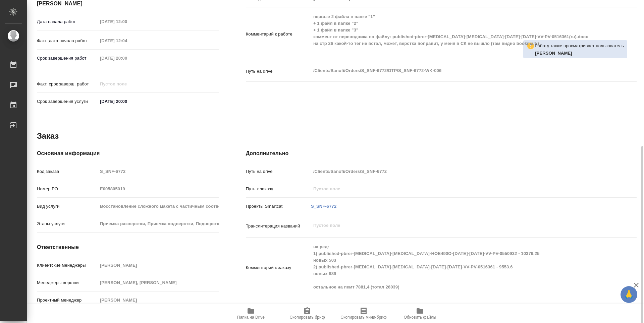
scroll to position [86, 0]
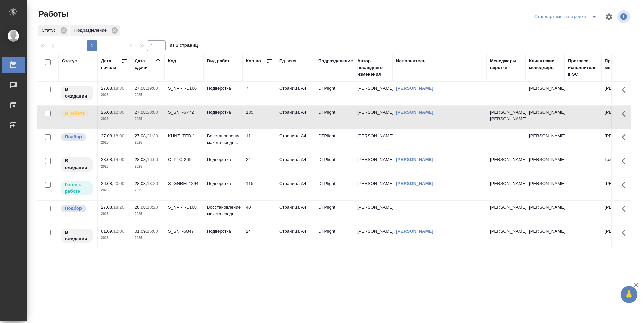
click at [256, 91] on td "7" at bounding box center [260, 93] width 34 height 23
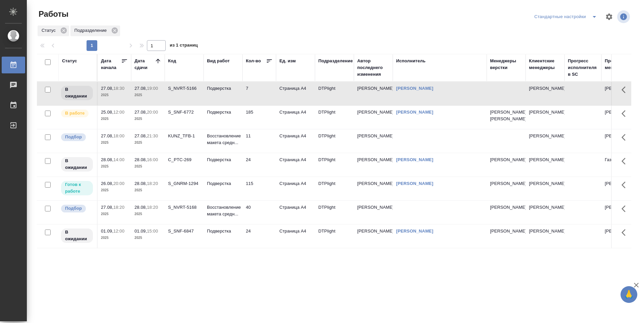
click at [255, 91] on td "7" at bounding box center [260, 93] width 34 height 23
click at [267, 153] on td "11" at bounding box center [260, 140] width 34 height 23
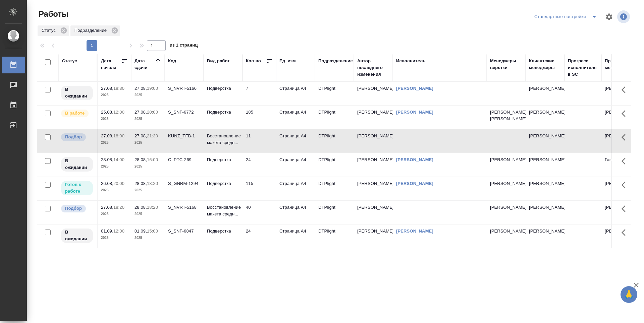
click at [267, 153] on td "11" at bounding box center [260, 140] width 34 height 23
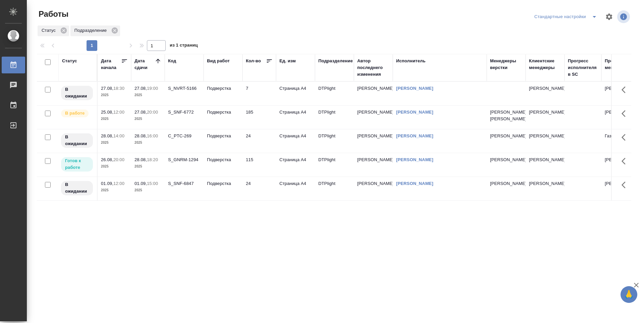
click at [251, 259] on div "Статус Дата начала Дата сдачи Код Вид работ Кол-во Ед. изм Подразделение Автор …" at bounding box center [334, 174] width 594 height 241
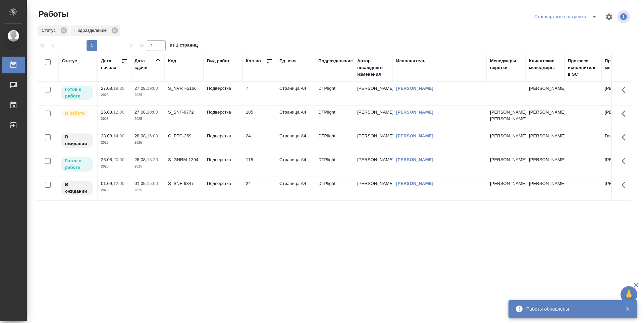
click at [260, 91] on td "7" at bounding box center [260, 93] width 34 height 23
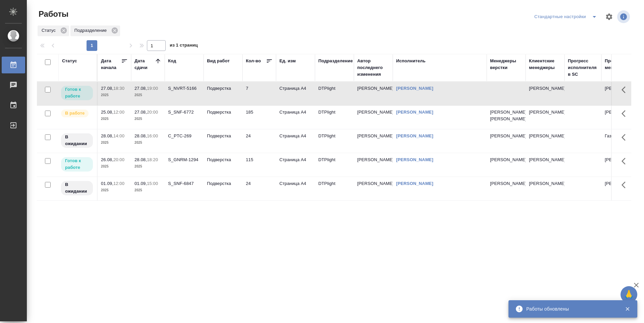
click at [260, 91] on td "7" at bounding box center [260, 93] width 34 height 23
click at [158, 250] on div "Статус Дата начала Дата сдачи Код Вид работ Кол-во Ед. изм Подразделение Автор …" at bounding box center [334, 174] width 594 height 241
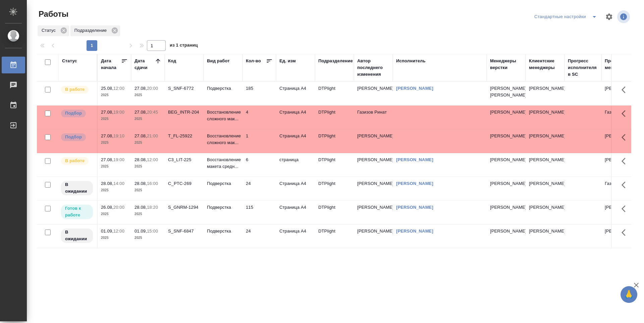
click at [183, 177] on td "C3_LIT-225" at bounding box center [184, 164] width 39 height 23
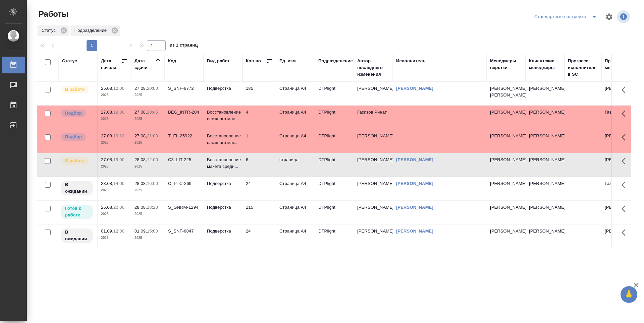
click at [271, 224] on td "115" at bounding box center [260, 212] width 34 height 23
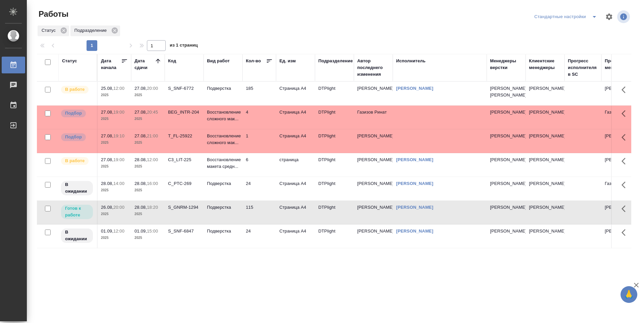
click at [271, 224] on td "115" at bounding box center [260, 212] width 34 height 23
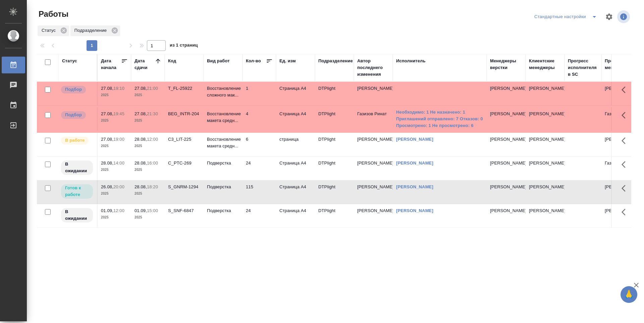
click at [265, 188] on td "115" at bounding box center [260, 191] width 34 height 23
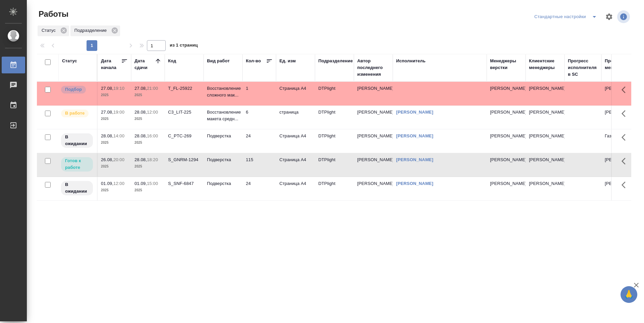
click at [261, 173] on td "115" at bounding box center [260, 164] width 34 height 23
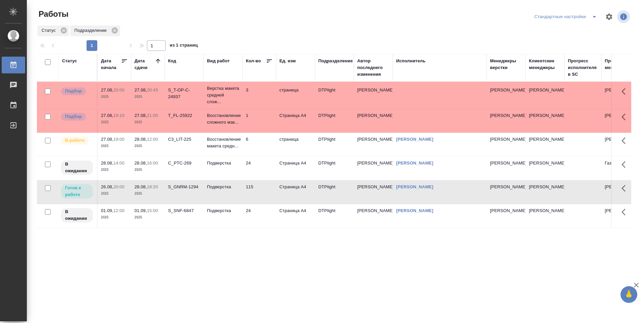
click at [289, 238] on div "Статус Дата начала Дата сдачи Код Вид работ Кол-во Ед. изм Подразделение Автор …" at bounding box center [334, 174] width 594 height 241
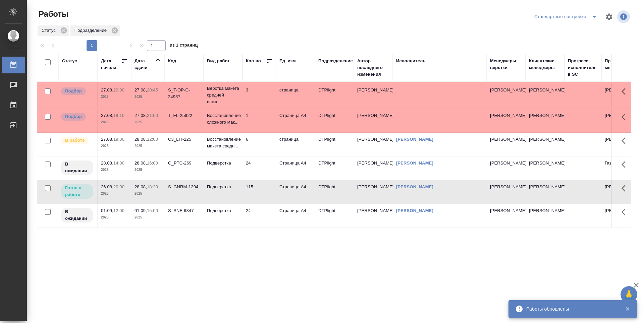
click at [258, 144] on td "6" at bounding box center [260, 144] width 34 height 23
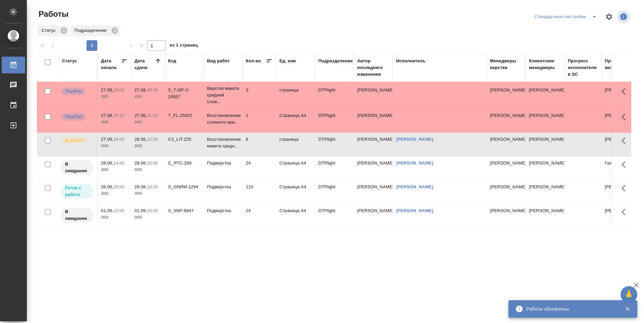
click at [258, 144] on td "6" at bounding box center [260, 144] width 34 height 23
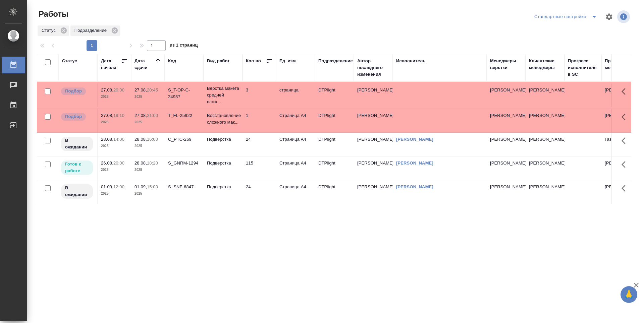
drag, startPoint x: 212, startPoint y: 226, endPoint x: 277, endPoint y: 230, distance: 65.2
click at [212, 226] on div "Статус Дата начала Дата сдачи Код Вид работ Кол-во Ед. изм Подразделение Автор …" at bounding box center [334, 174] width 594 height 241
click at [298, 231] on div "Статус Дата начала Дата сдачи Код Вид работ Кол-во Ед. изм Подразделение Автор …" at bounding box center [334, 174] width 594 height 241
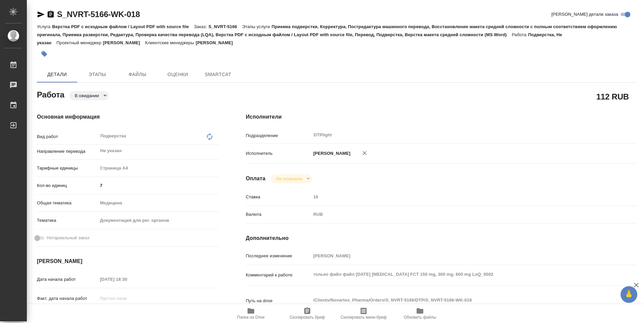
type textarea "x"
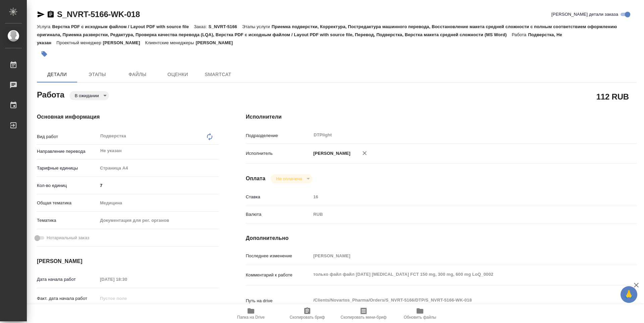
type textarea "x"
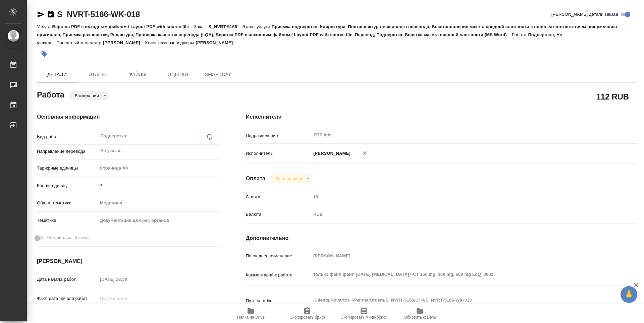
type textarea "x"
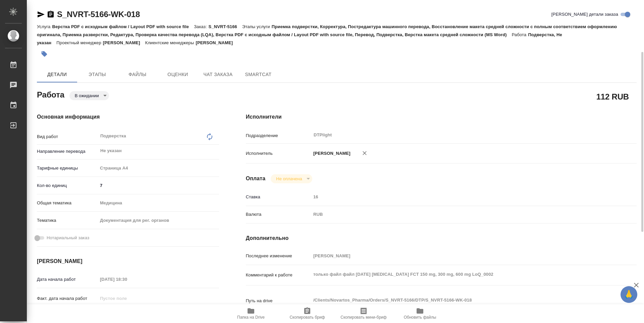
scroll to position [34, 0]
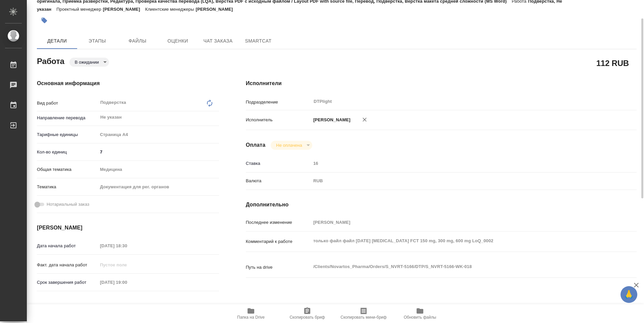
type textarea "x"
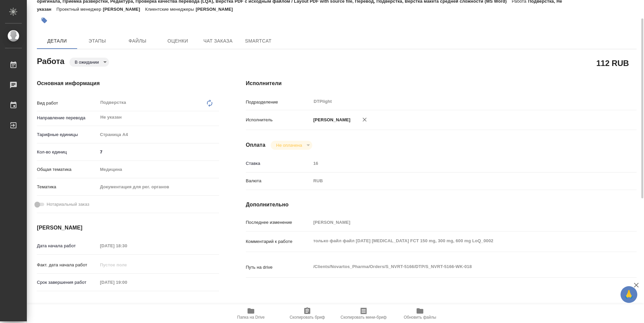
type textarea "x"
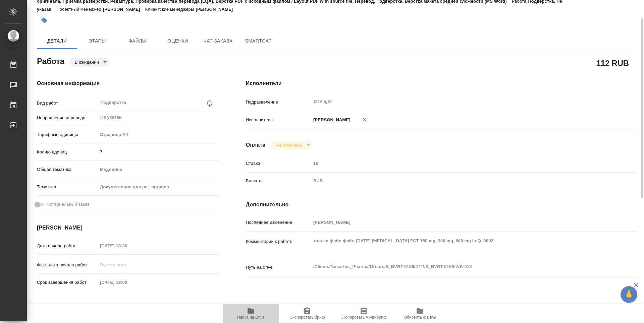
click at [248, 311] on icon "button" at bounding box center [251, 311] width 7 height 5
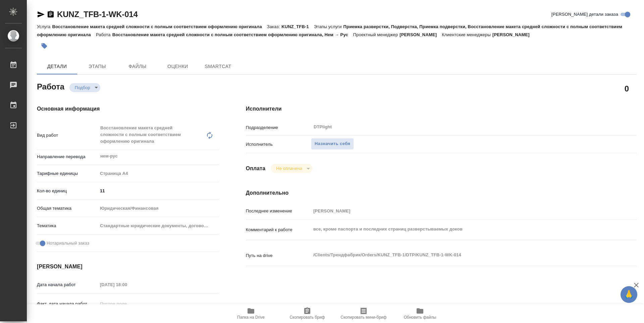
type textarea "x"
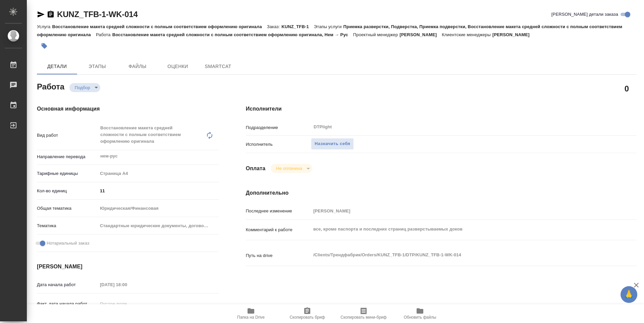
type textarea "x"
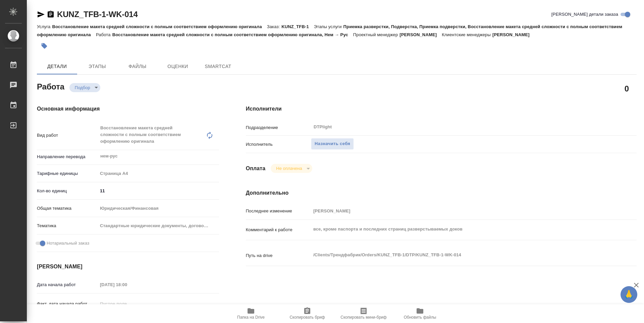
type textarea "x"
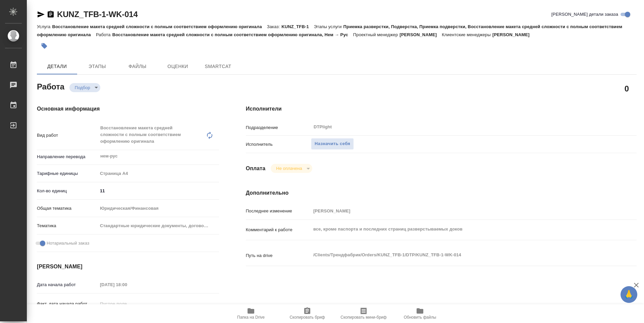
type textarea "x"
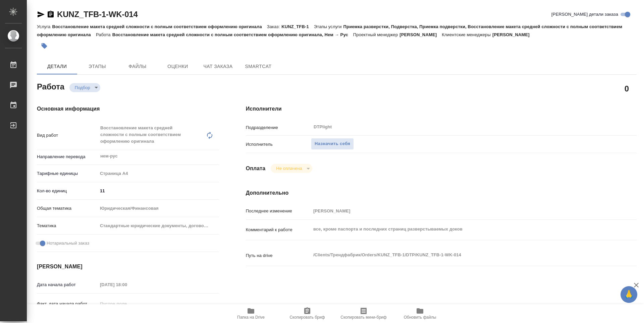
type textarea "x"
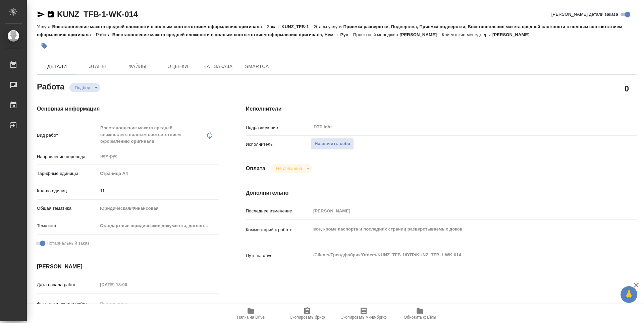
click at [246, 317] on span "Папка на Drive" at bounding box center [251, 317] width 28 height 5
type textarea "x"
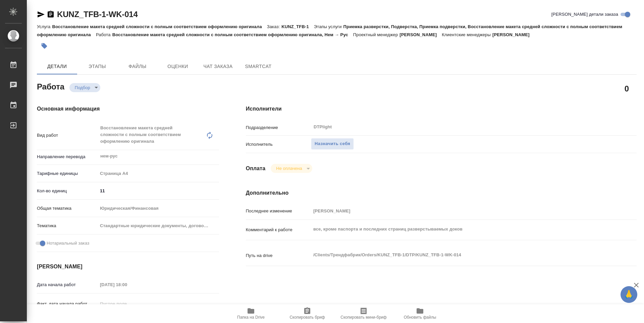
type textarea "x"
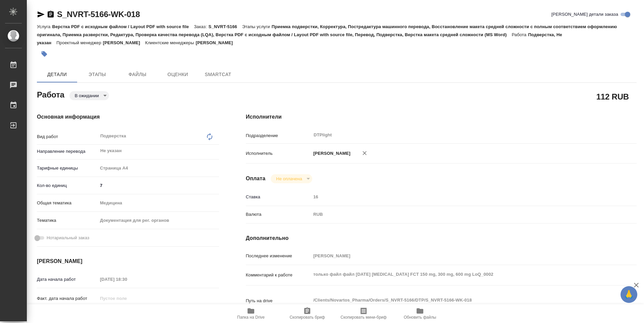
type textarea "x"
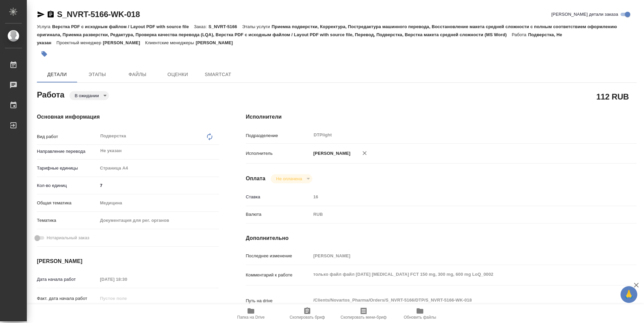
type textarea "x"
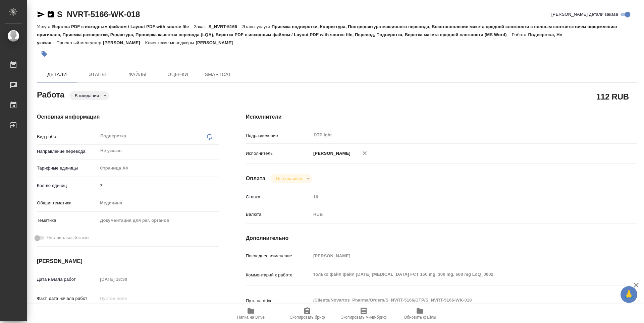
type textarea "x"
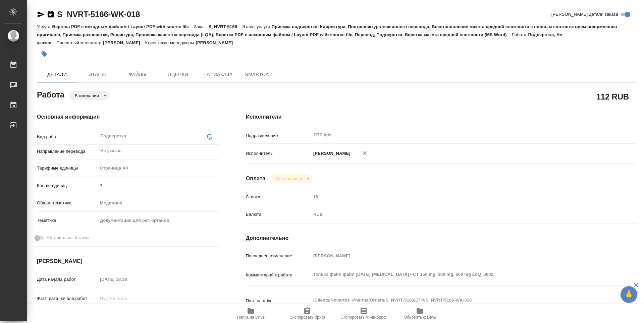
type textarea "x"
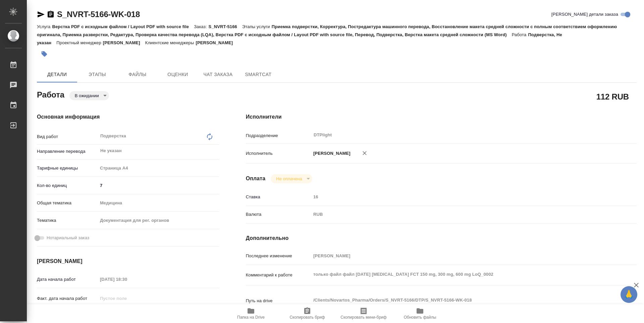
type textarea "x"
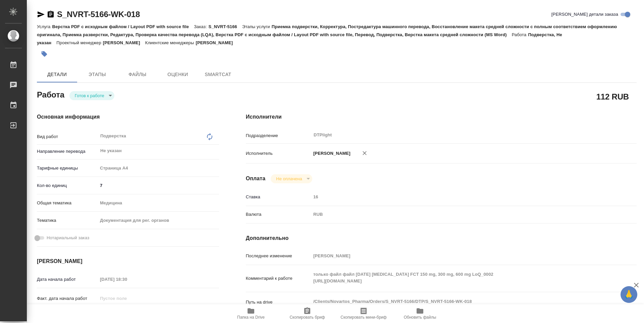
type textarea "x"
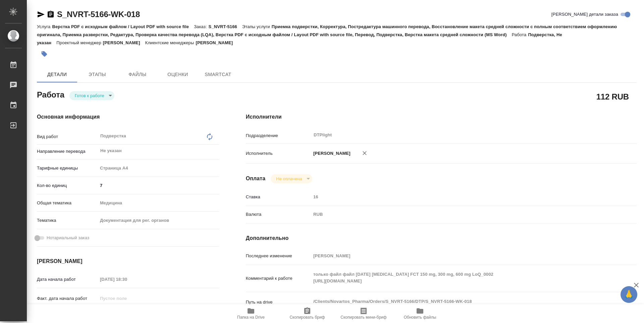
type textarea "x"
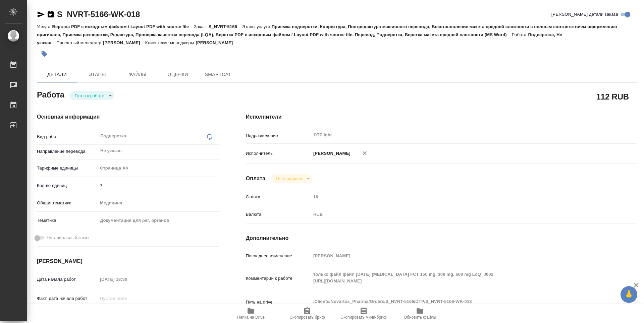
type textarea "x"
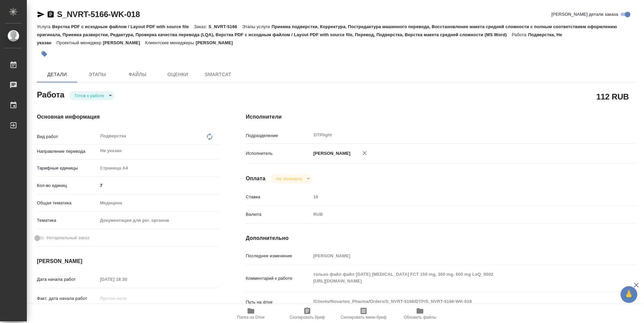
type textarea "x"
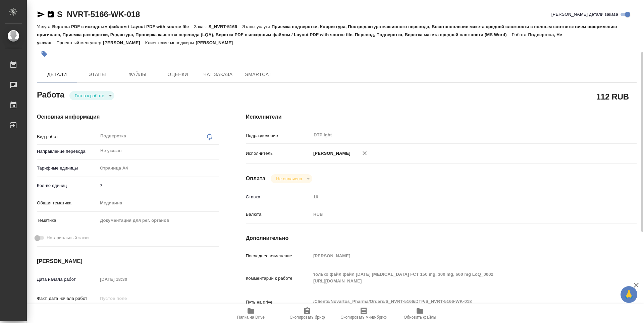
scroll to position [34, 0]
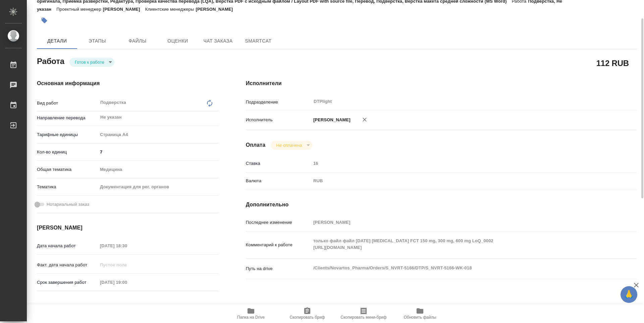
type textarea "x"
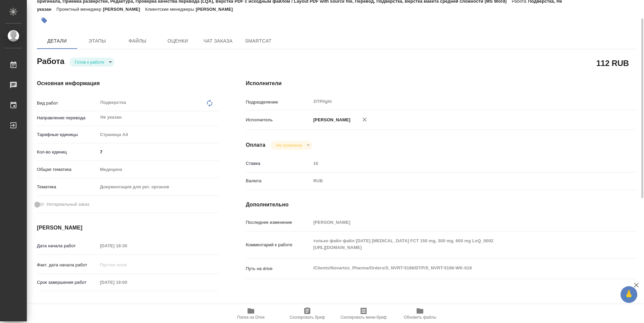
type textarea "x"
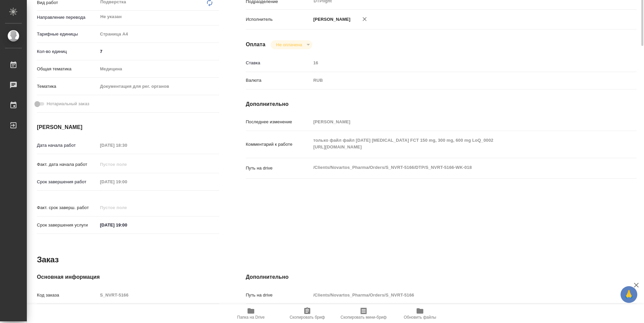
scroll to position [0, 0]
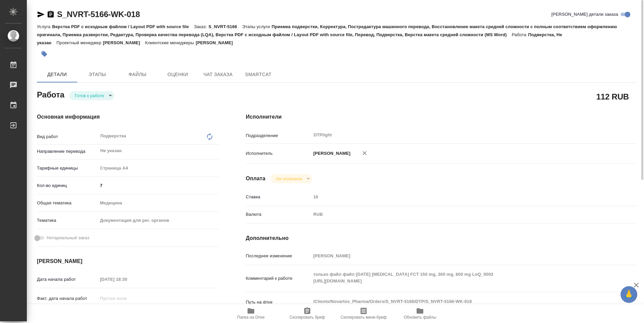
click at [108, 96] on body "🙏 .cls-1 fill:#fff; AWATERA Guselnikov Roman Работы 0 Чаты График Выйти S_NVRT-…" at bounding box center [322, 161] width 644 height 323
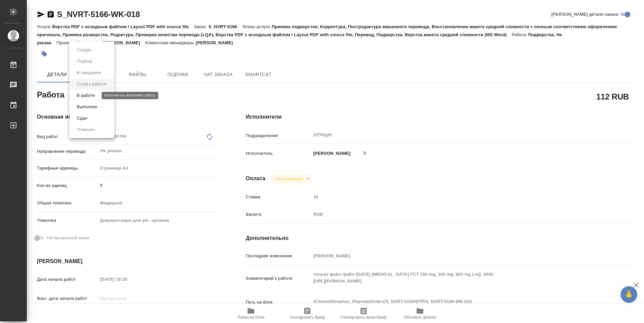
click at [85, 97] on button "В работе" at bounding box center [86, 95] width 22 height 7
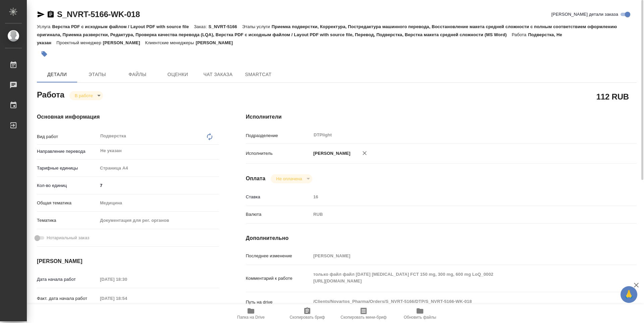
type textarea "x"
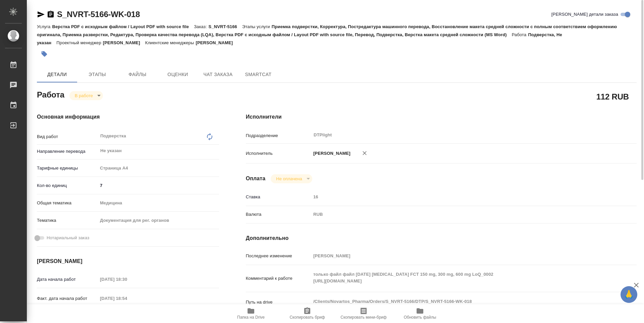
type textarea "x"
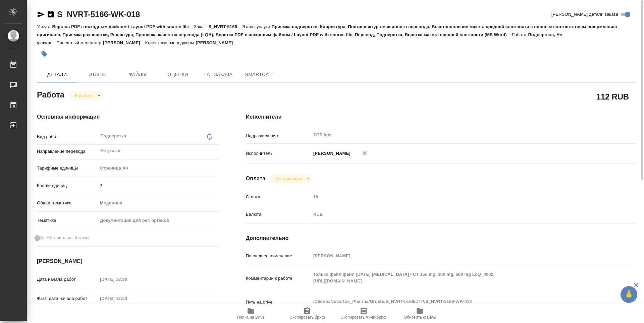
type textarea "x"
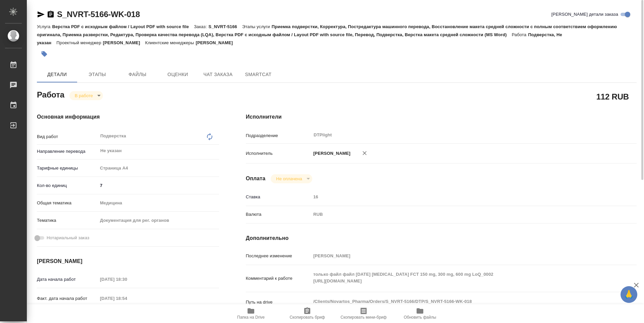
click at [53, 11] on icon "button" at bounding box center [51, 14] width 8 height 8
click at [255, 311] on span "Папка на Drive" at bounding box center [251, 313] width 48 height 13
click at [101, 96] on body "🙏 .cls-1 fill:#fff; AWATERA Guselnikov Roman Работы 0 Чаты График Выйти S_NVRT-…" at bounding box center [322, 161] width 644 height 323
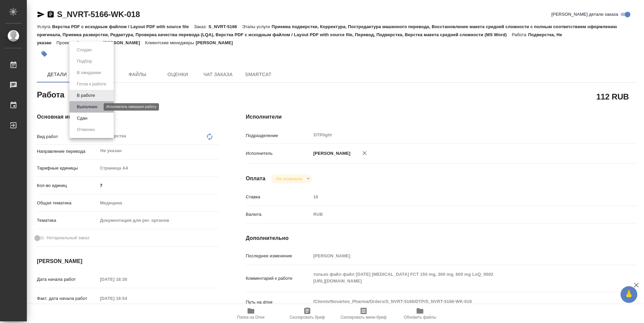
click at [98, 104] on button "Выполнен" at bounding box center [87, 106] width 24 height 7
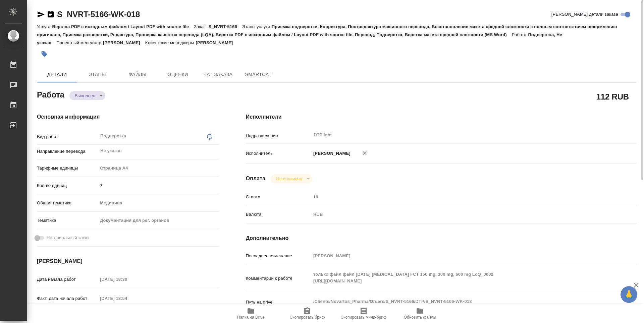
type textarea "x"
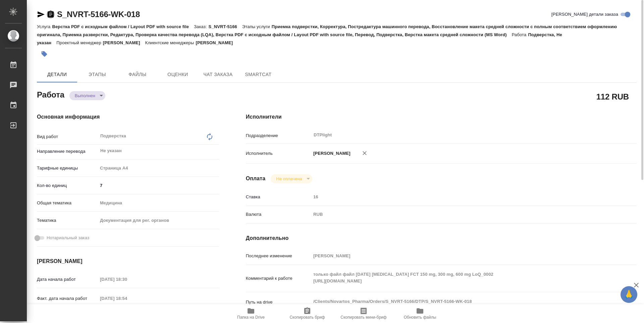
click at [50, 14] on icon "button" at bounding box center [51, 14] width 6 height 7
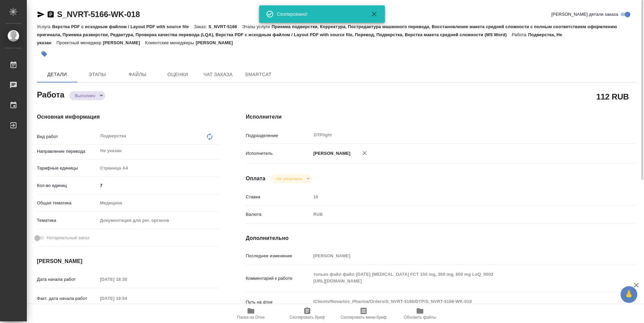
type textarea "x"
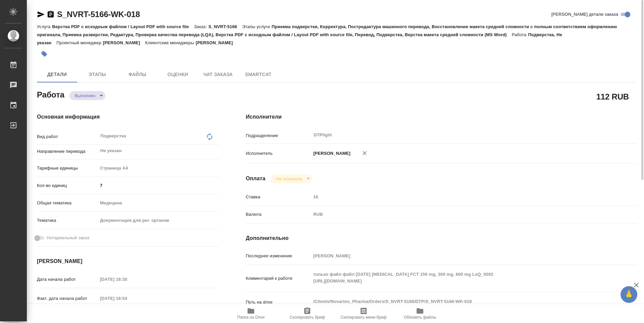
click at [101, 96] on body "🙏 .cls-1 fill:#fff; AWATERA Guselnikov Roman Работы 0 Чаты График Выйти S_NVRT-…" at bounding box center [322, 161] width 644 height 323
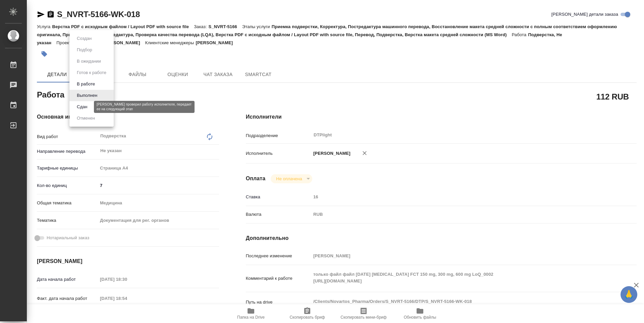
click at [85, 107] on button "Сдан" at bounding box center [82, 106] width 14 height 7
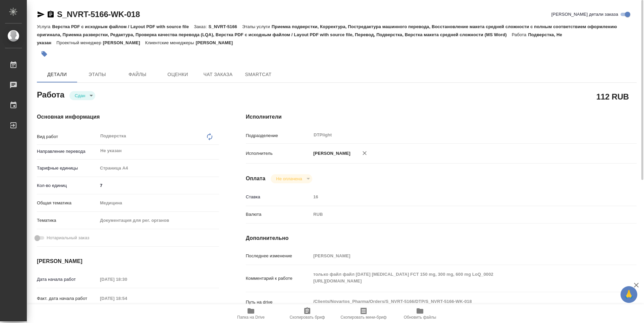
type textarea "x"
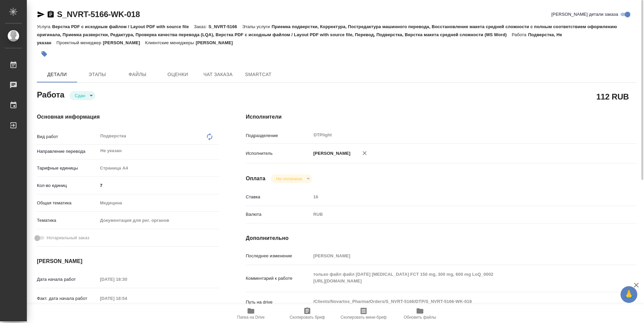
type textarea "x"
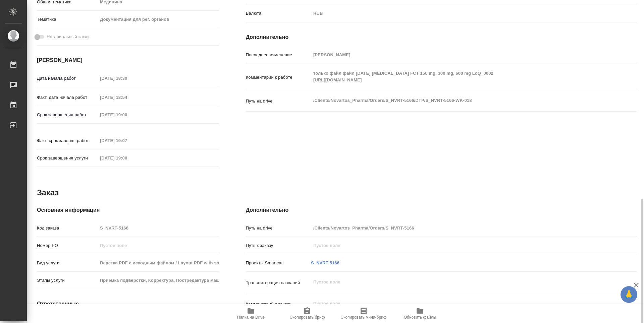
scroll to position [257, 0]
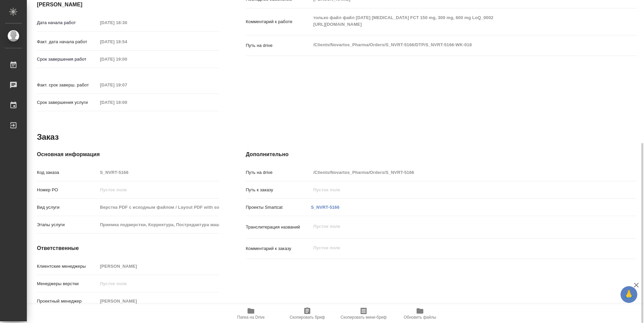
type textarea "x"
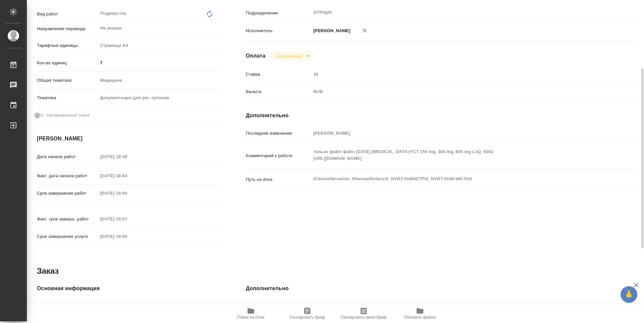
scroll to position [22, 0]
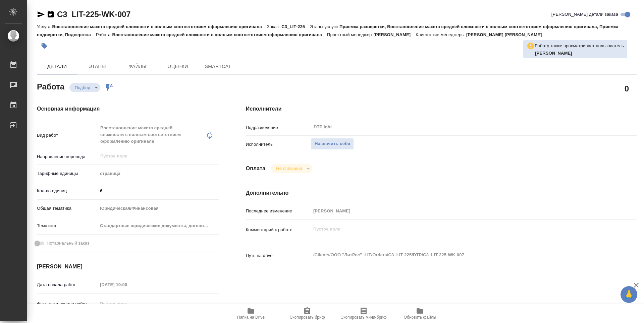
type textarea "x"
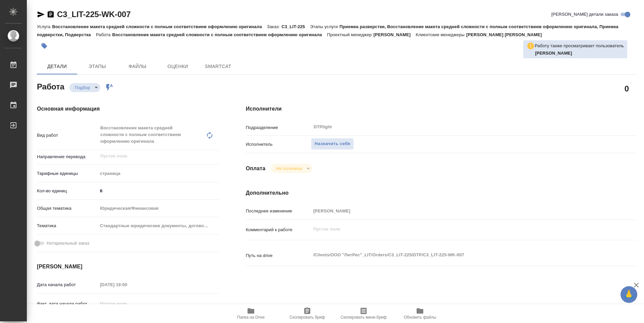
type textarea "x"
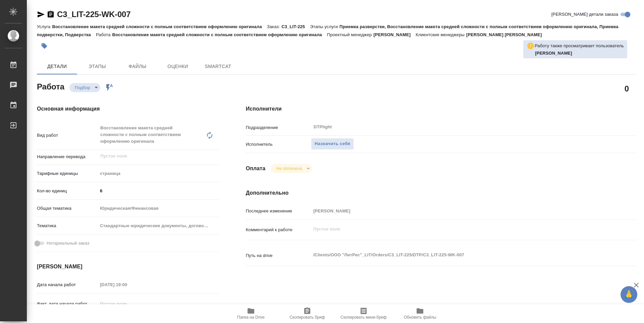
type textarea "x"
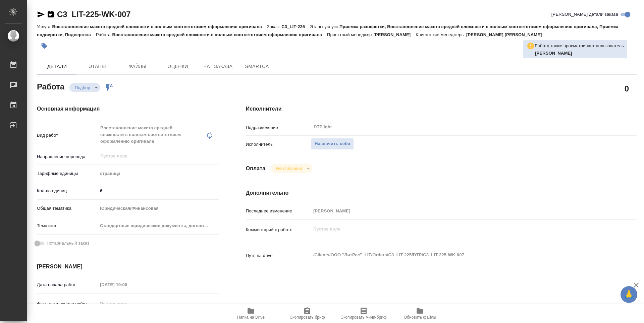
click at [253, 314] on icon "button" at bounding box center [251, 311] width 7 height 5
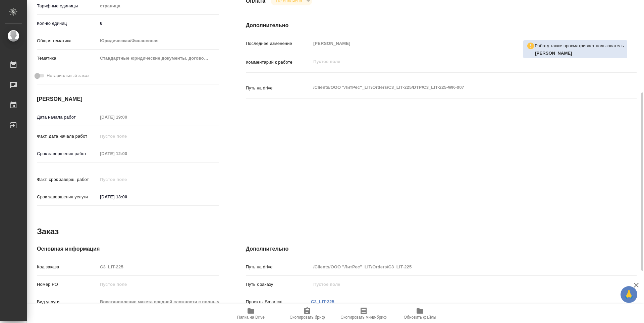
type textarea "x"
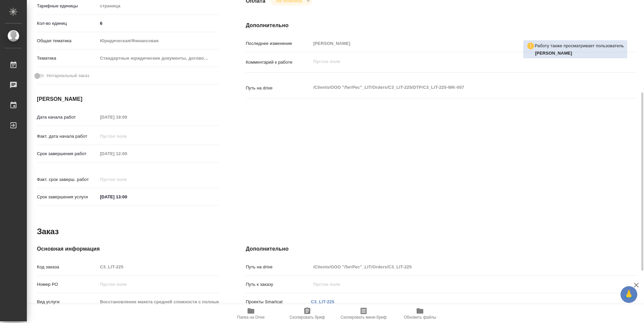
type textarea "x"
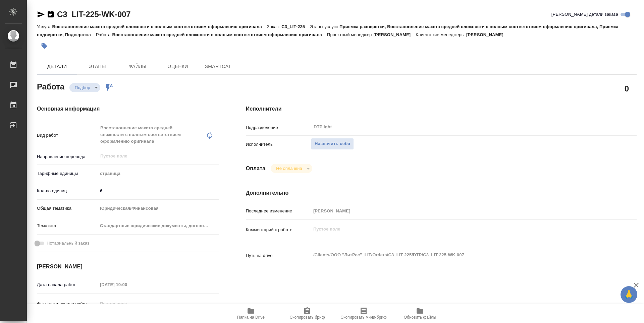
type textarea "x"
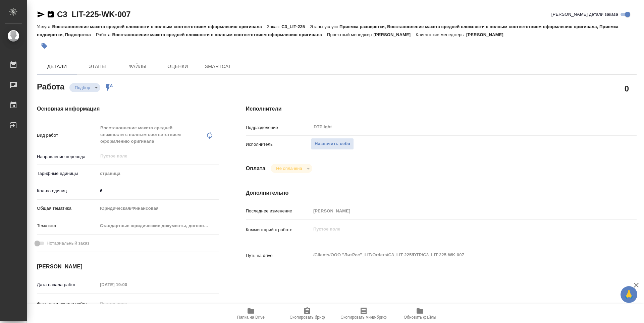
type textarea "x"
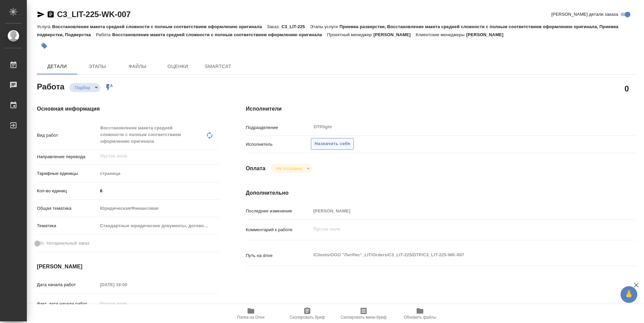
click at [350, 147] on span "Назначить себя" at bounding box center [333, 144] width 36 height 8
type textarea "x"
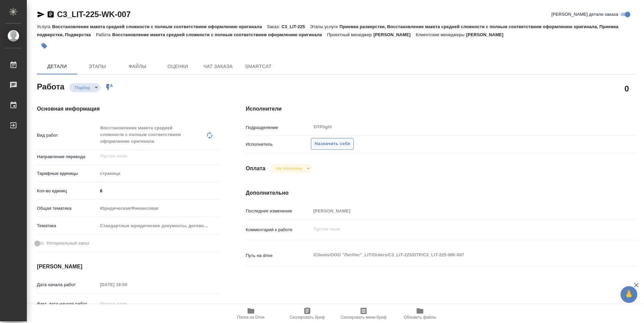
type textarea "x"
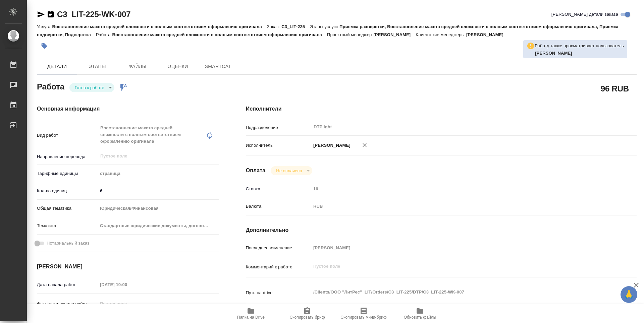
type textarea "x"
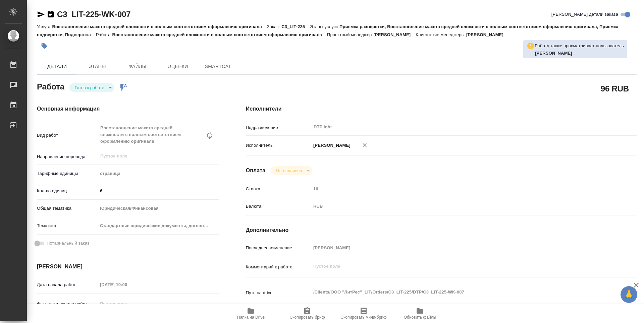
type textarea "x"
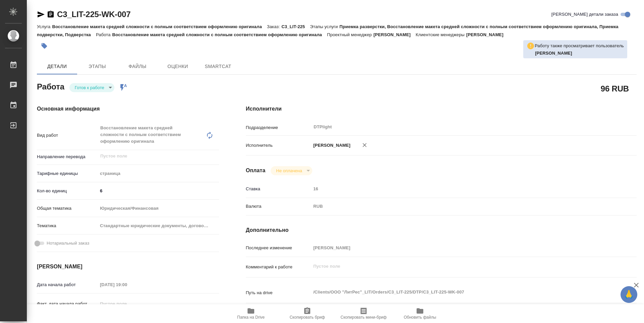
type textarea "x"
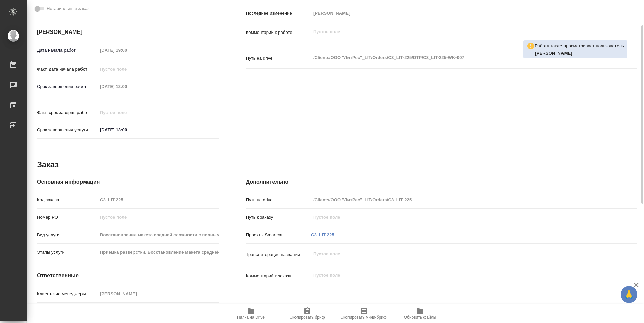
scroll to position [134, 0]
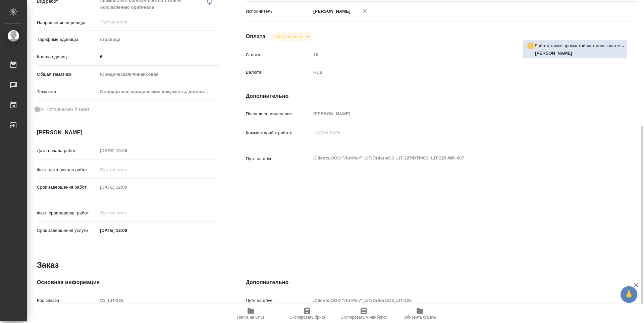
type textarea "x"
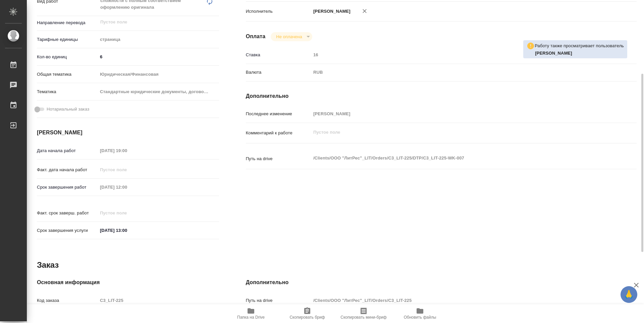
scroll to position [0, 0]
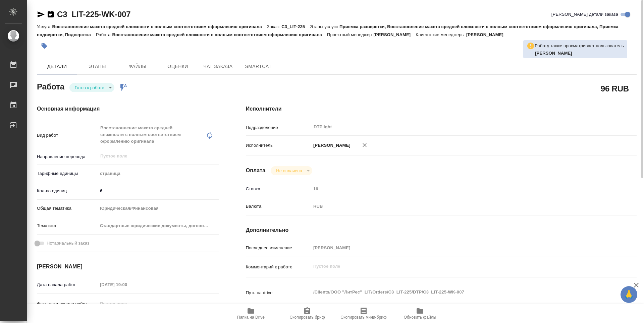
type textarea "x"
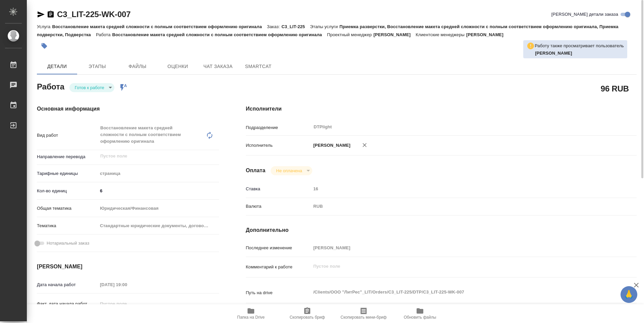
click at [95, 88] on body "🙏 .cls-1 fill:#fff; AWATERA Guselnikov Roman Работы Чаты График Выйти C3_LIT-22…" at bounding box center [322, 161] width 644 height 323
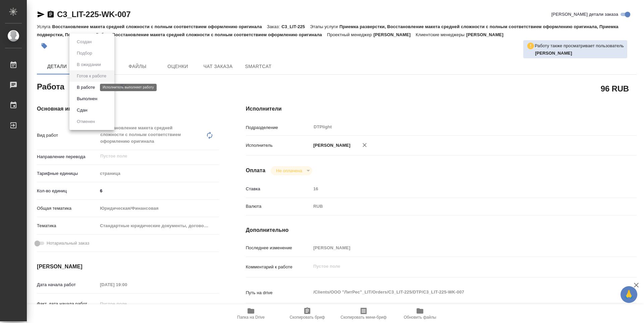
click at [91, 89] on button "В работе" at bounding box center [86, 87] width 22 height 7
type textarea "x"
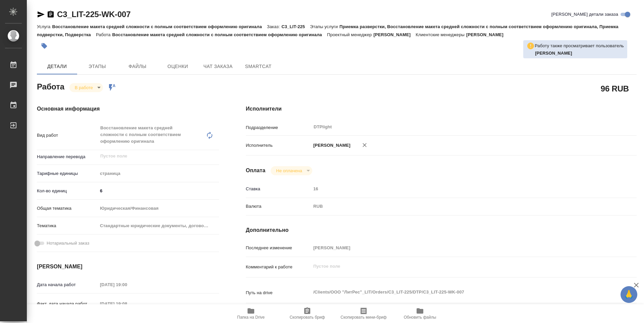
type textarea "x"
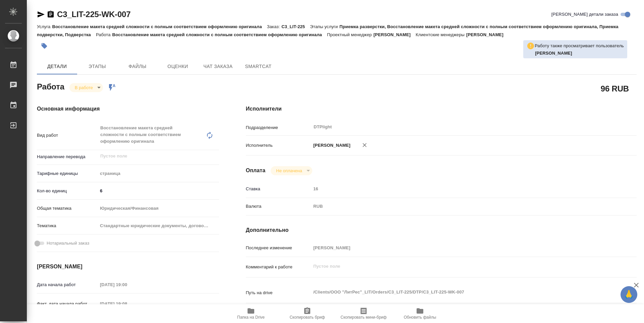
type textarea "x"
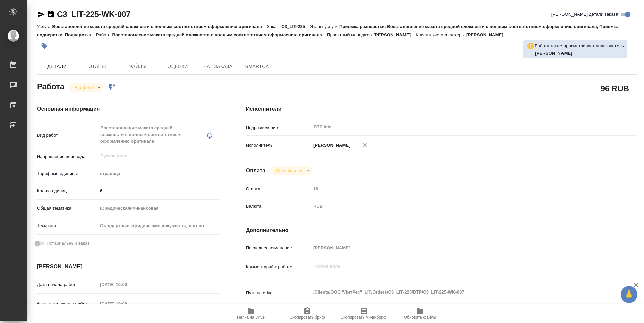
type textarea "x"
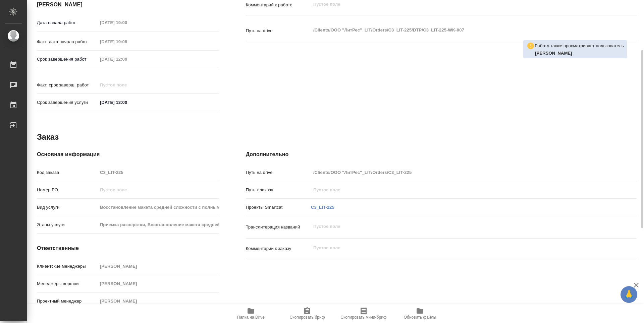
type textarea "x"
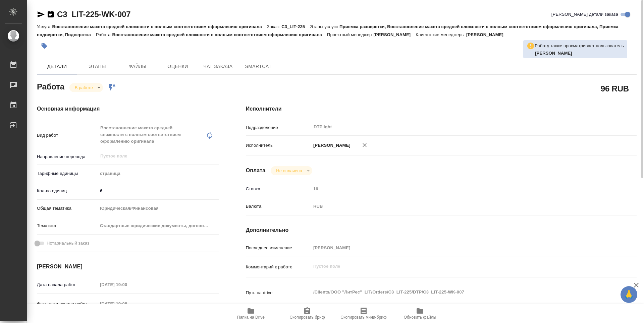
click at [53, 13] on icon "button" at bounding box center [51, 14] width 6 height 7
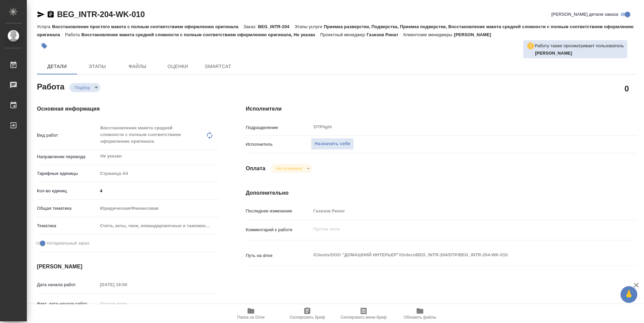
type textarea "x"
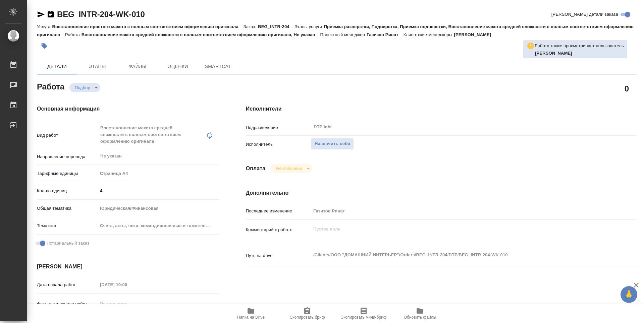
type textarea "x"
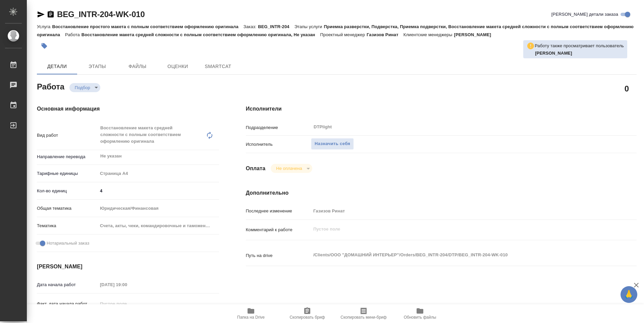
scroll to position [67, 0]
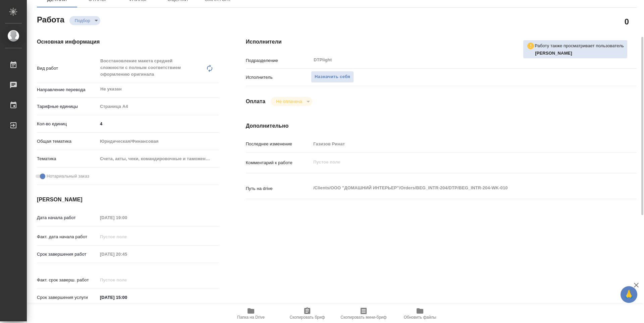
type textarea "x"
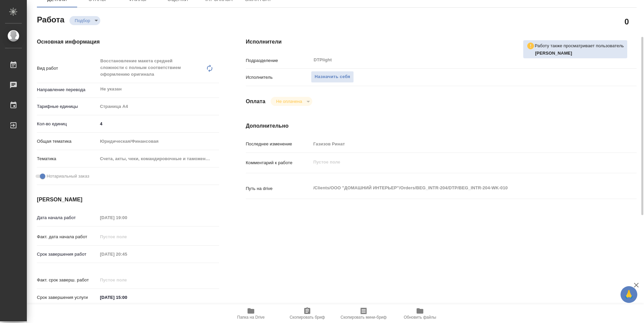
click at [256, 315] on span "Папка на Drive" at bounding box center [251, 317] width 28 height 5
type textarea "x"
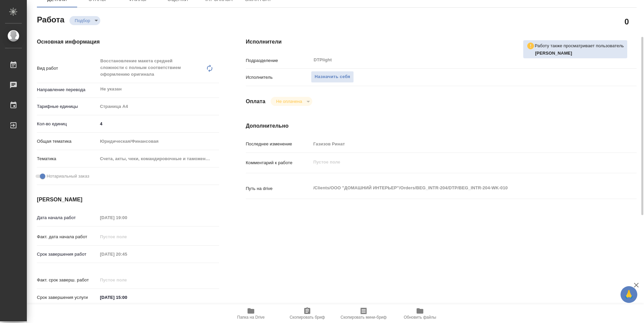
type textarea "x"
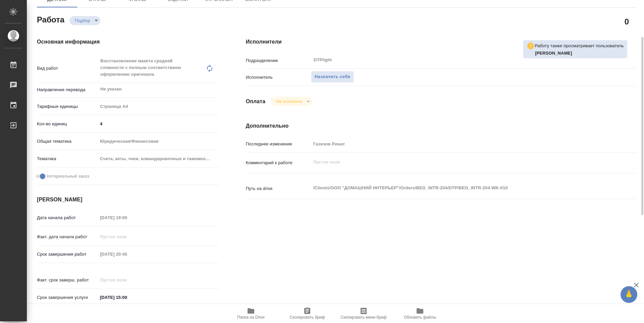
type textarea "x"
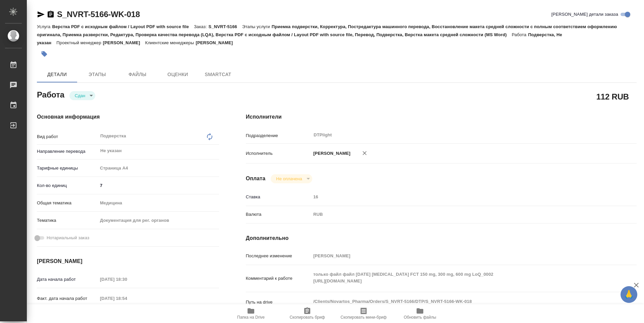
type textarea "x"
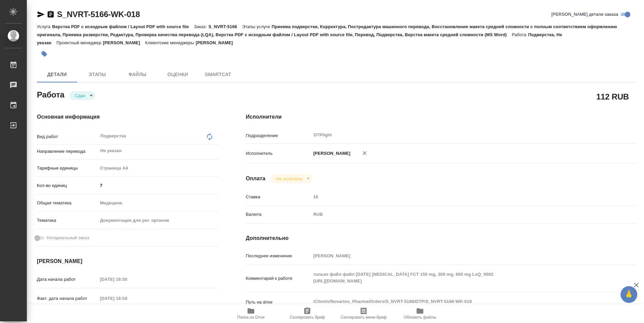
type textarea "x"
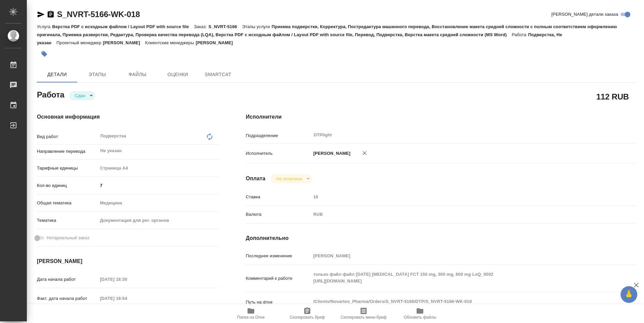
type textarea "x"
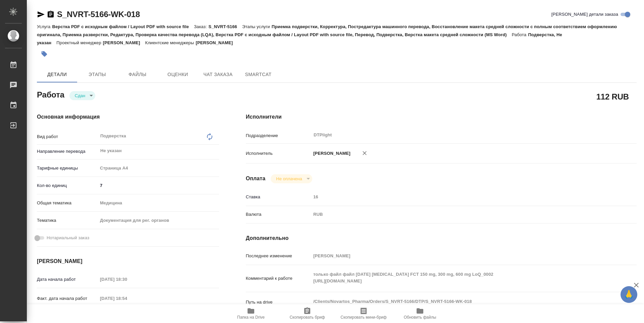
type textarea "x"
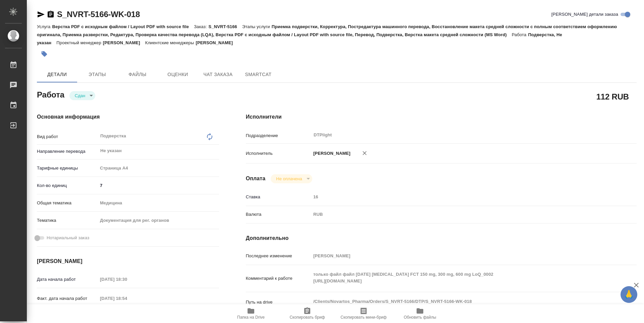
type textarea "x"
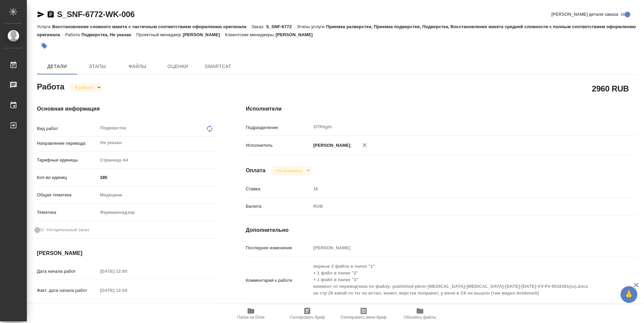
type textarea "x"
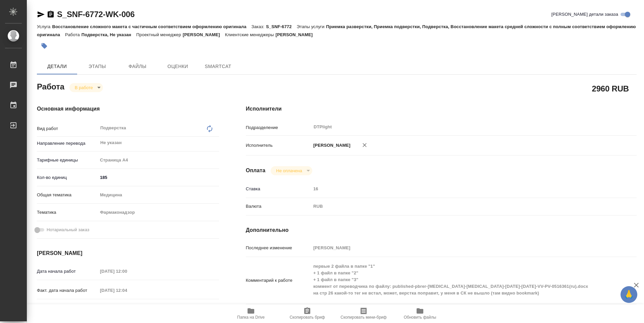
type textarea "x"
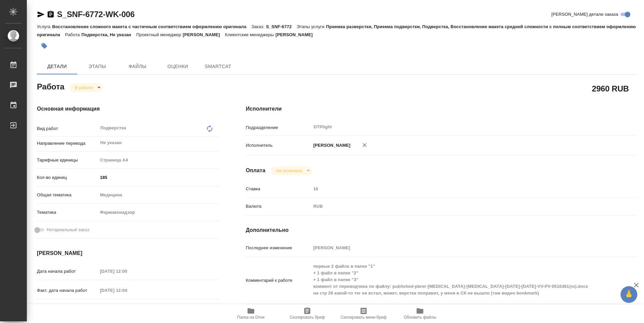
type textarea "x"
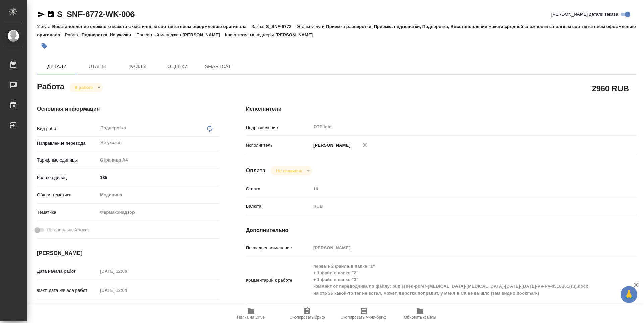
type textarea "x"
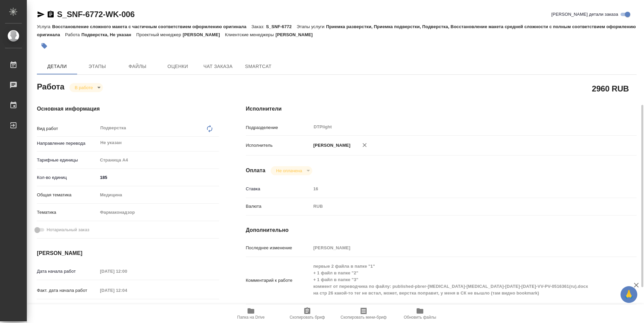
scroll to position [67, 0]
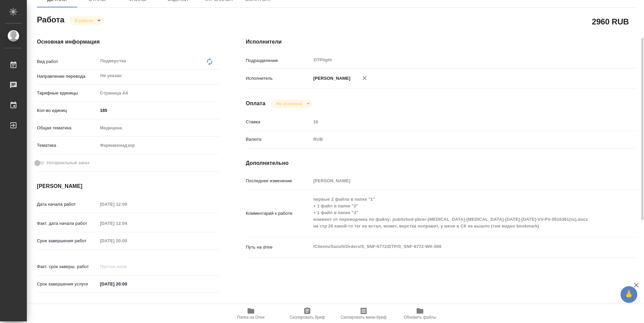
type textarea "x"
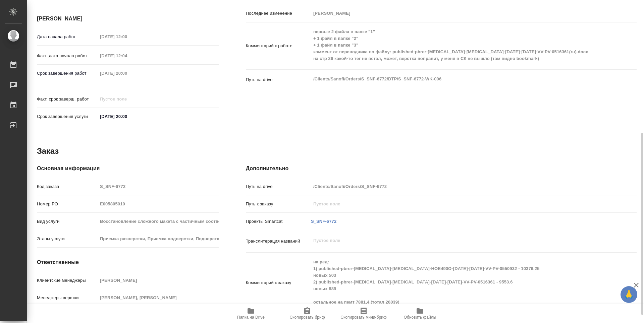
scroll to position [249, 0]
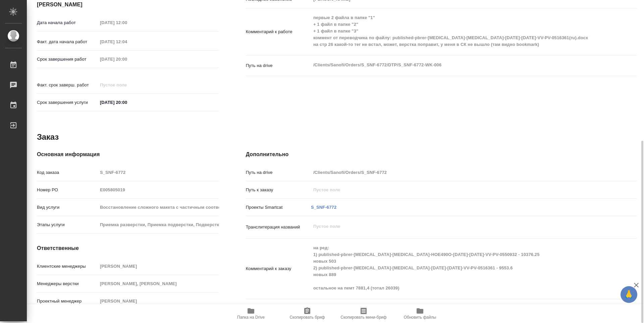
type textarea "x"
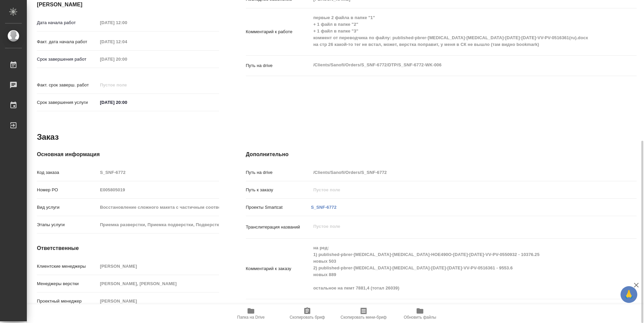
click at [245, 314] on span "Папка на Drive" at bounding box center [251, 313] width 48 height 13
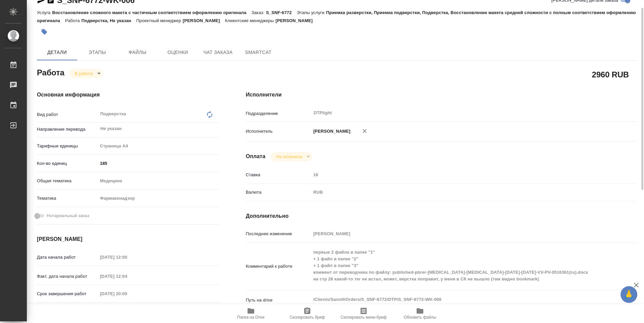
scroll to position [0, 0]
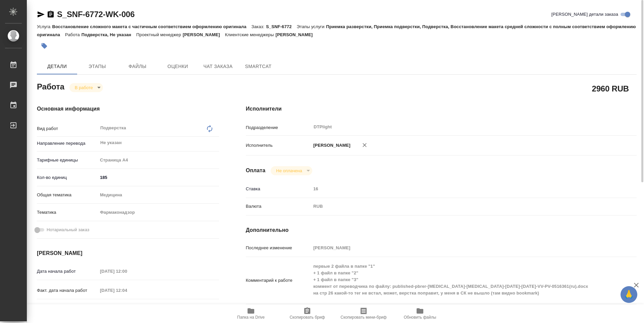
type textarea "x"
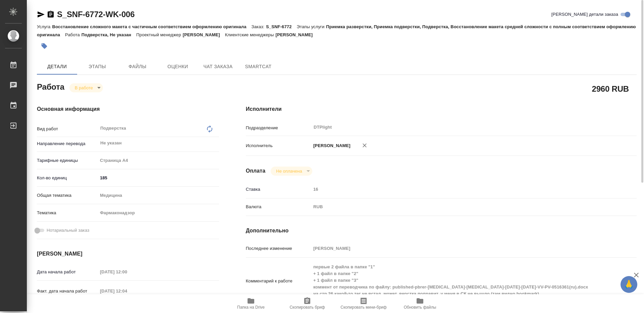
type textarea "x"
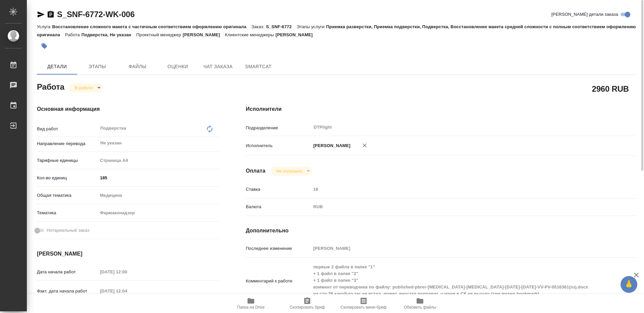
click at [251, 305] on span "Папка на Drive" at bounding box center [251, 307] width 28 height 5
type textarea "x"
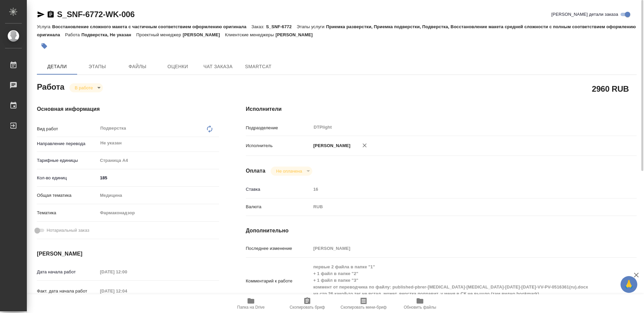
type textarea "x"
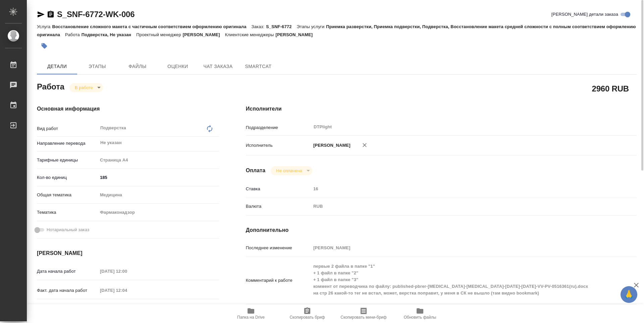
type textarea "x"
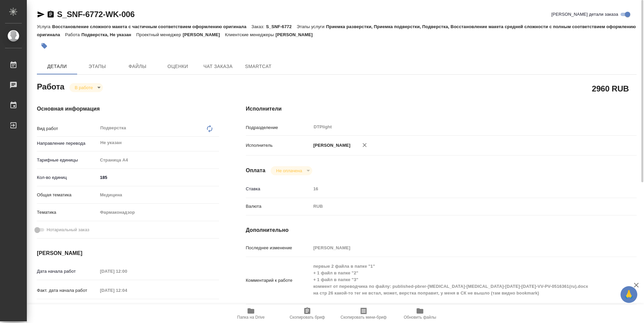
click at [95, 89] on body "🙏 .cls-1 fill:#fff; AWATERA Guselnikov Roman Работы 0 Чаты График Выйти S_SNF-6…" at bounding box center [322, 161] width 644 height 323
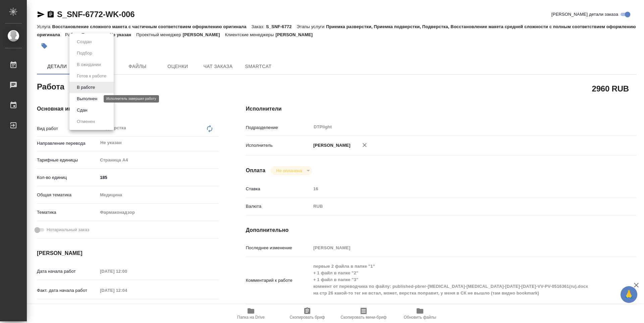
click at [87, 100] on button "Выполнен" at bounding box center [87, 98] width 24 height 7
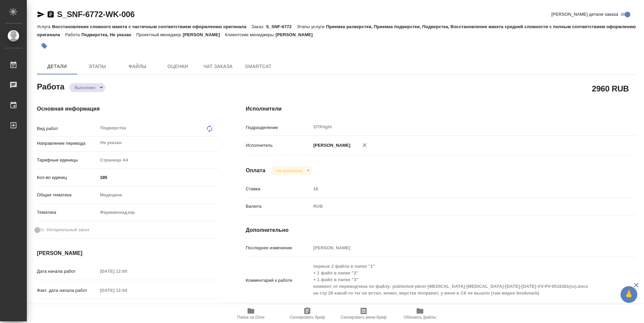
type textarea "x"
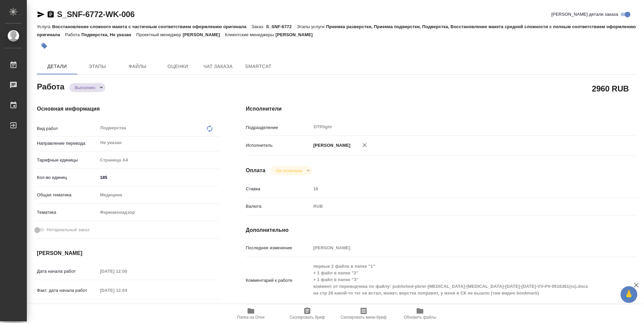
type textarea "x"
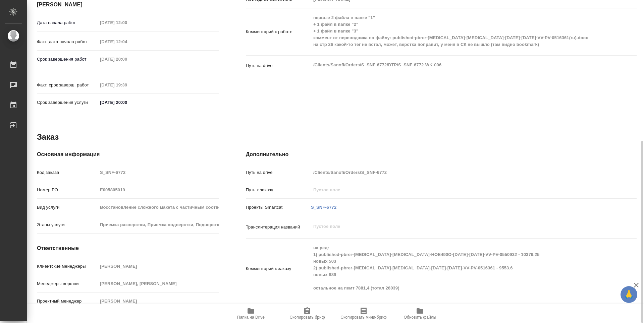
type textarea "x"
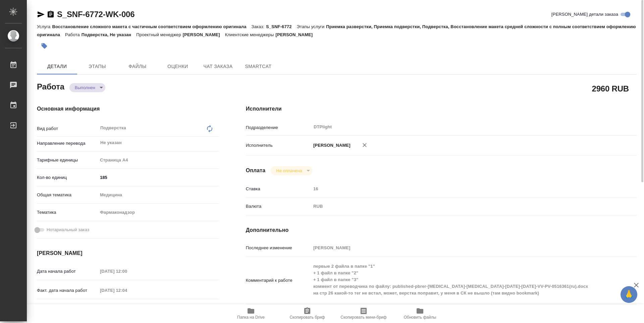
click at [52, 12] on icon "button" at bounding box center [51, 14] width 6 height 7
click at [183, 98] on div "Основная информация Вид работ Подверстка x ​ Направление перевода Не указан ​ Т…" at bounding box center [127, 235] width 209 height 286
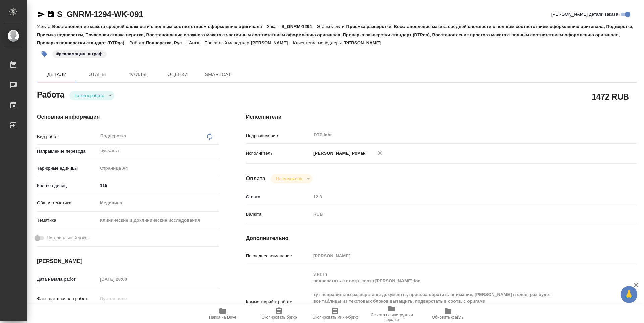
type textarea "x"
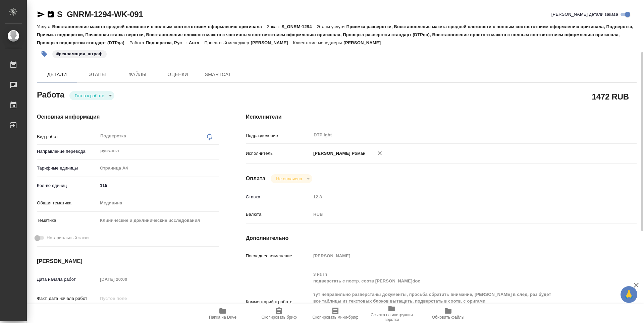
type textarea "x"
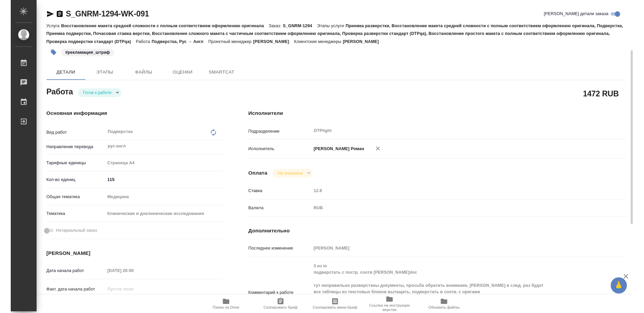
scroll to position [67, 0]
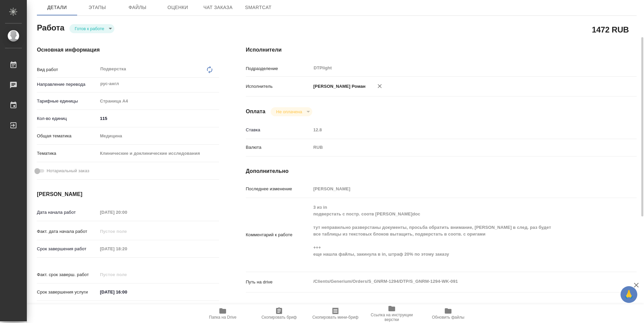
type textarea "x"
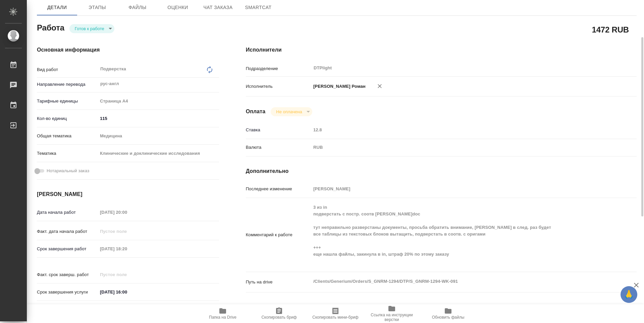
type textarea "x"
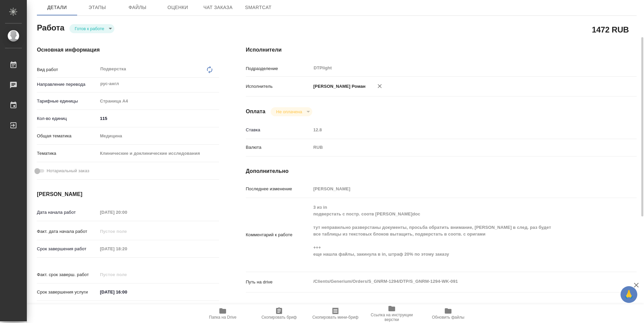
type textarea "x"
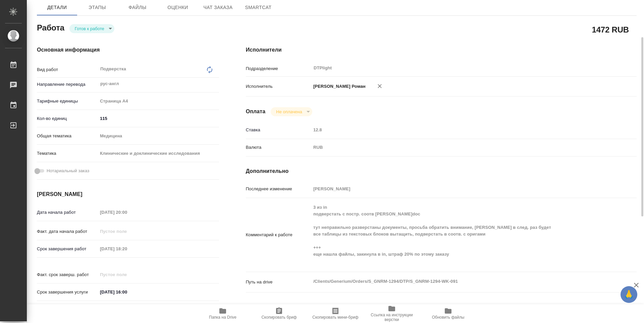
type textarea "x"
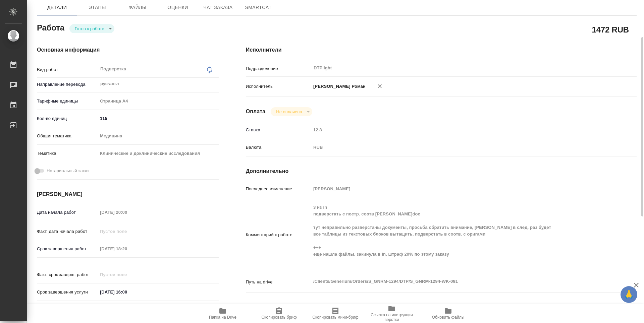
type textarea "x"
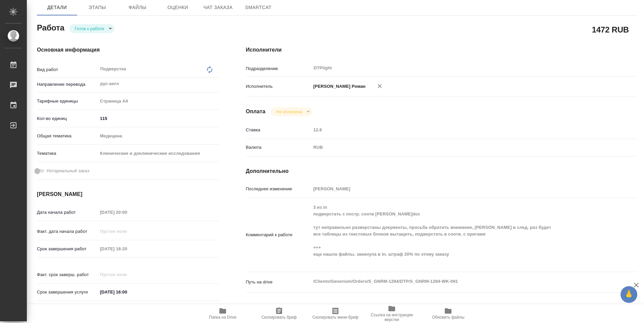
type textarea "x"
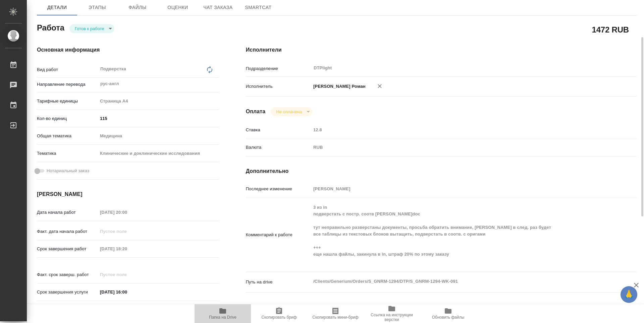
click at [233, 312] on span "Папка на Drive" at bounding box center [223, 313] width 48 height 13
type textarea "x"
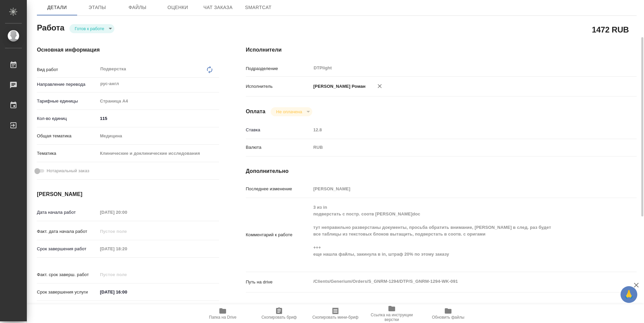
type textarea "x"
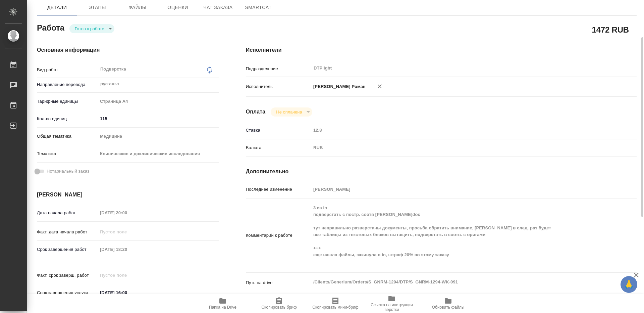
type textarea "x"
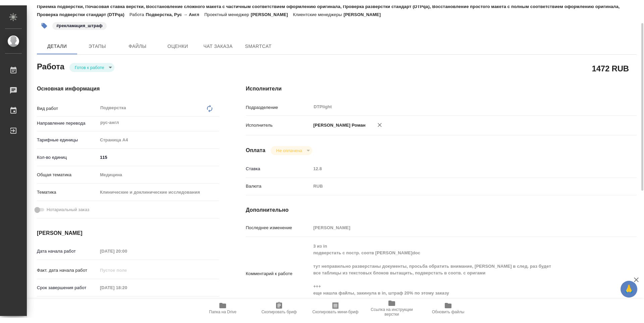
scroll to position [0, 0]
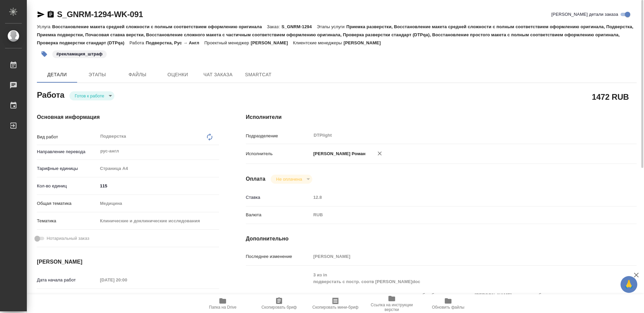
type textarea "x"
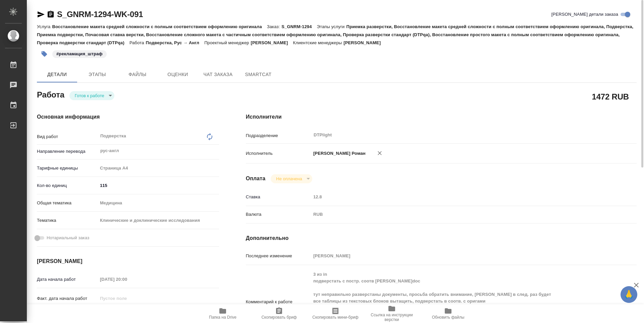
type textarea "x"
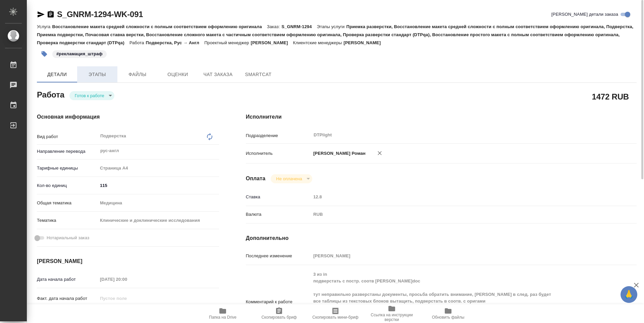
click at [98, 75] on span "Этапы" at bounding box center [97, 74] width 32 height 8
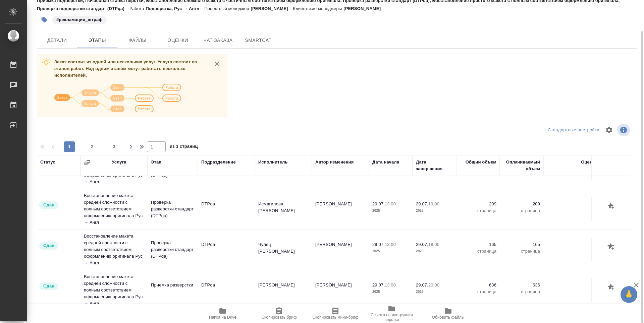
scroll to position [729, 0]
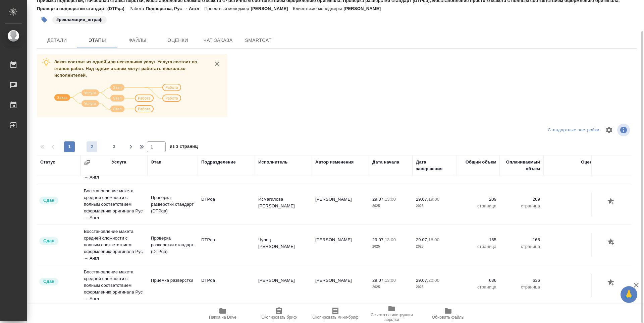
click at [91, 144] on span "2" at bounding box center [92, 147] width 11 height 7
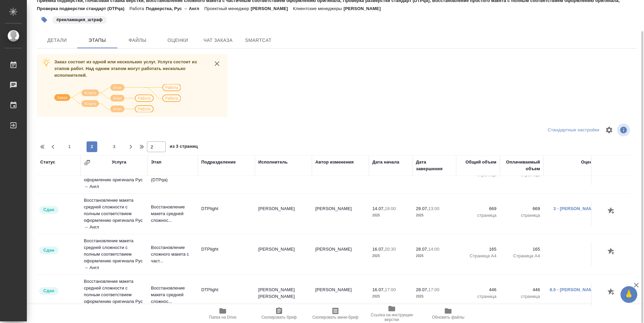
scroll to position [789, 0]
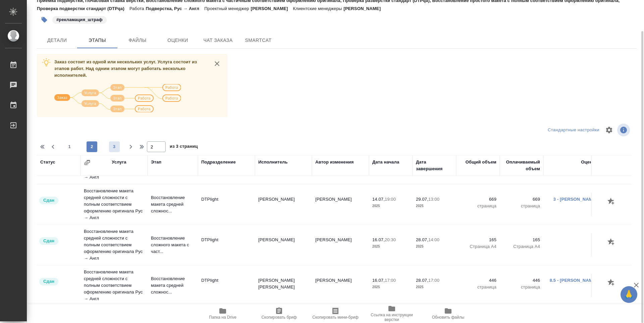
click at [115, 146] on span "3" at bounding box center [114, 147] width 11 height 7
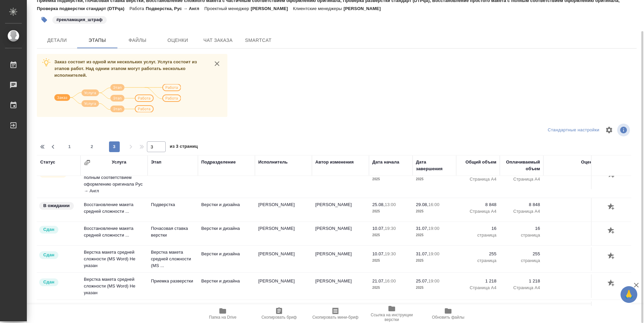
scroll to position [353, 0]
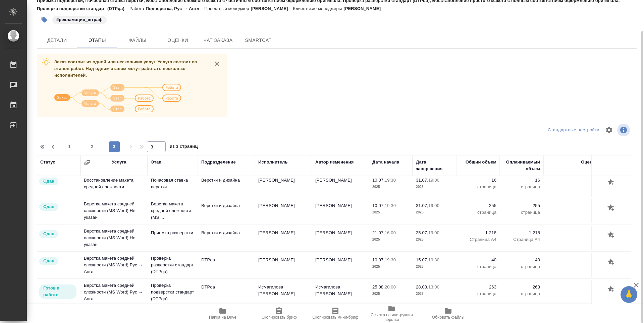
click at [267, 112] on div "Заказ состоит из одной или нескольких услуг. Услуга состоит из этапов работ. На…" at bounding box center [337, 180] width 600 height 252
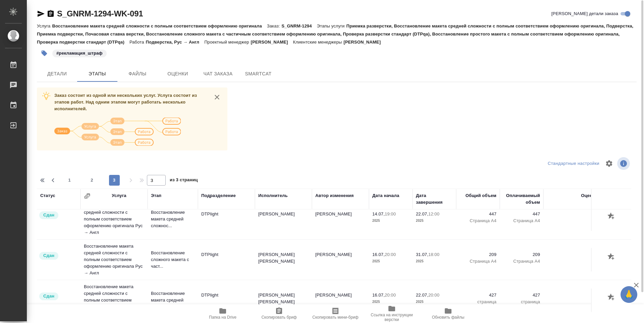
scroll to position [0, 0]
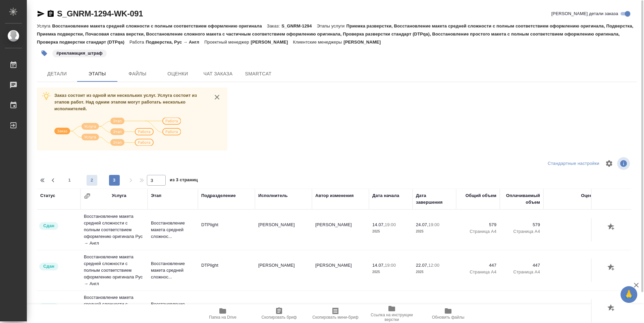
click at [91, 179] on span "2" at bounding box center [92, 180] width 11 height 7
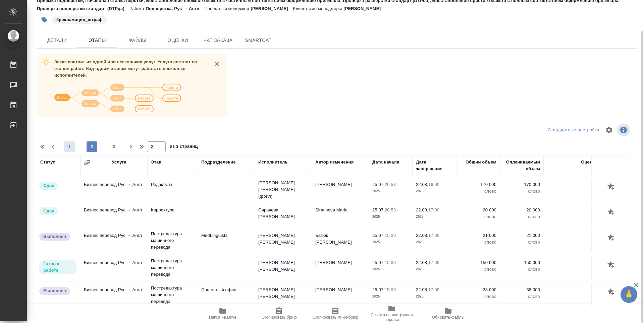
click at [70, 144] on span "1" at bounding box center [69, 147] width 11 height 7
type input "1"
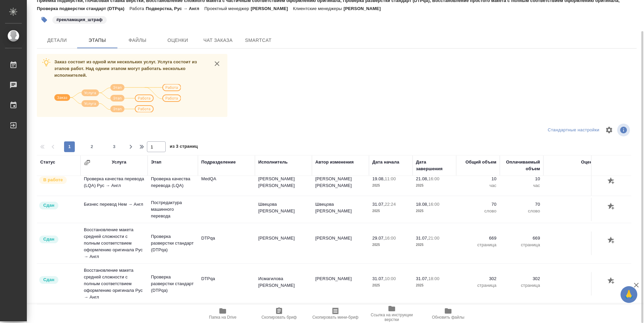
scroll to position [729, 0]
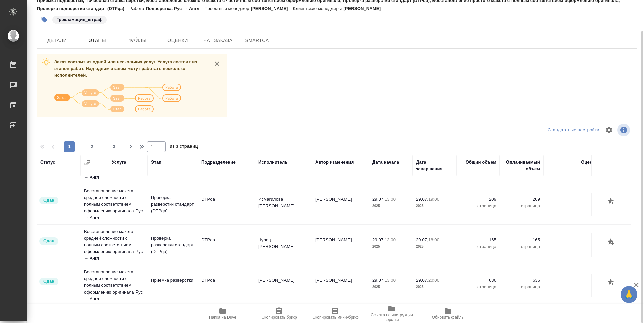
click at [293, 82] on div "Заказ состоит из одной или нескольких услуг. Услуга состоит из этапов работ. На…" at bounding box center [337, 180] width 600 height 252
click at [215, 44] on span "Чат заказа" at bounding box center [218, 40] width 32 height 8
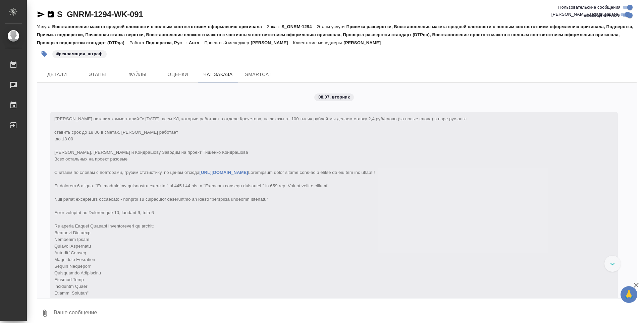
click at [407, 89] on div "08.07, вторник [Кабаргина Анна] Клиент оставил комментарий: "с 1.04.2025 всем К…" at bounding box center [337, 191] width 600 height 216
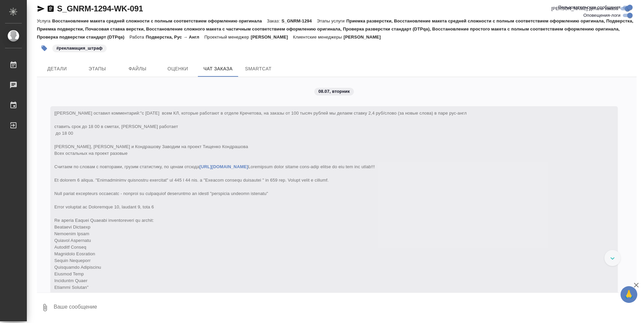
click at [378, 96] on div "08.07, вторник [Кабаргина Анна] Клиент оставил комментарий: "с 1.04.2025 всем К…" at bounding box center [337, 185] width 600 height 216
click at [382, 94] on div "08.07, вторник [Кабаргина Анна] Клиент оставил комментарий: "с 1.04.2025 всем К…" at bounding box center [337, 185] width 600 height 216
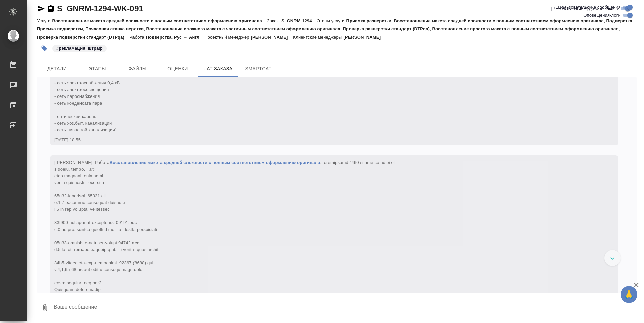
scroll to position [23923, 0]
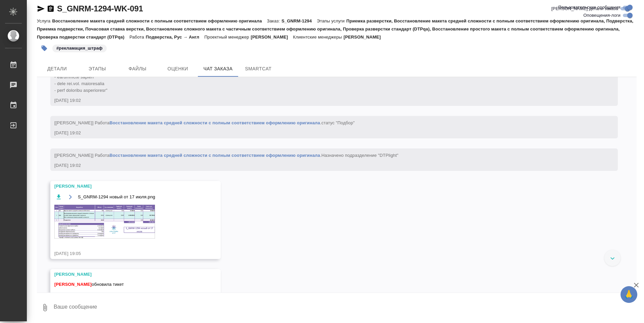
scroll to position [23888, 0]
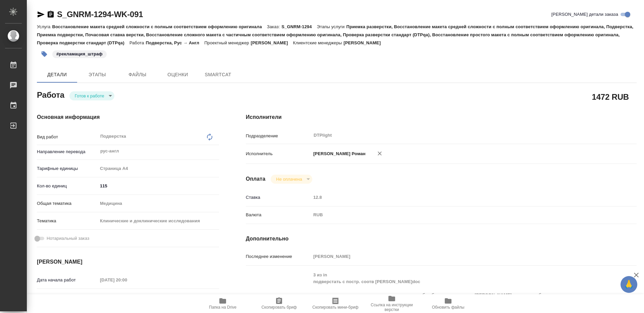
type textarea "x"
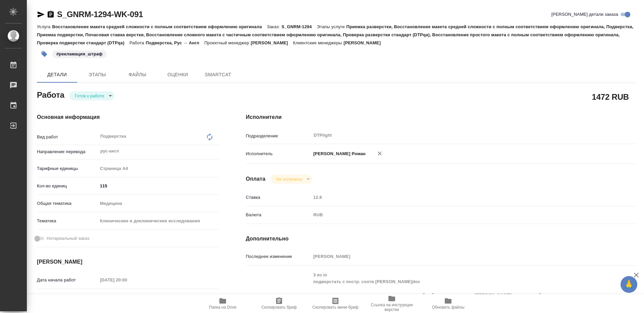
type textarea "x"
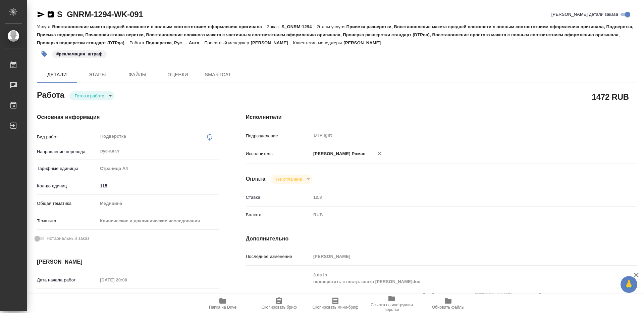
type textarea "x"
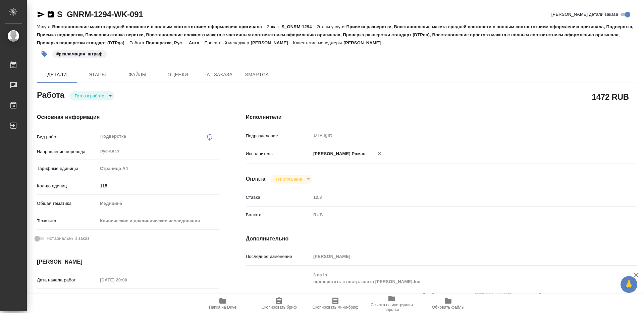
scroll to position [101, 0]
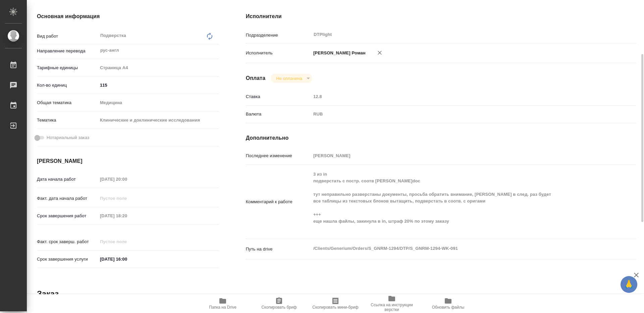
type textarea "x"
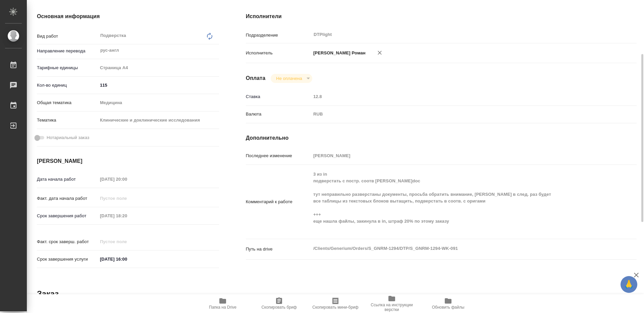
type textarea "x"
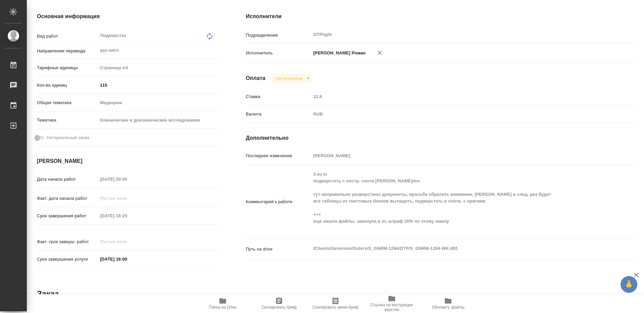
type textarea "x"
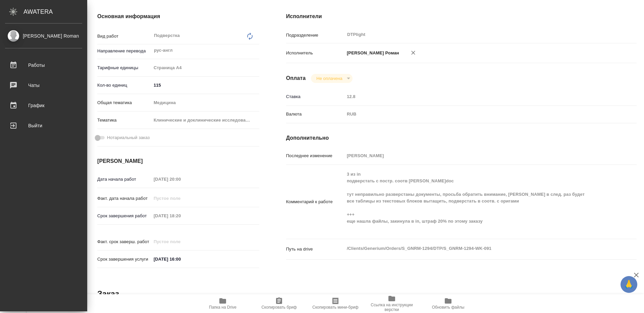
type textarea "x"
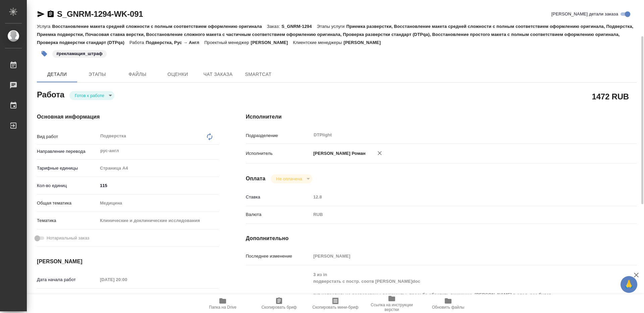
scroll to position [0, 0]
click at [215, 78] on span "Чат заказа" at bounding box center [218, 74] width 32 height 8
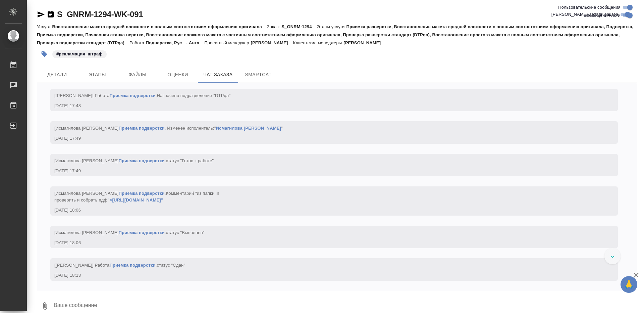
scroll to position [69810, 0]
click at [58, 71] on span "Детали" at bounding box center [57, 74] width 32 height 8
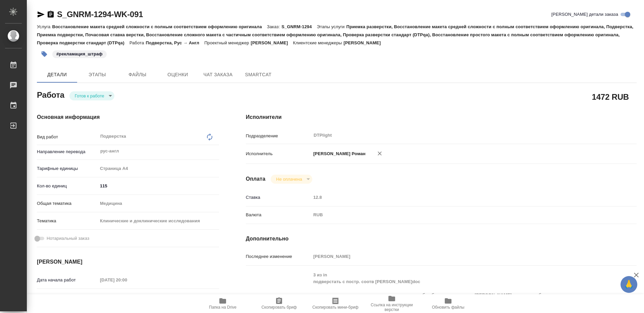
type textarea "x"
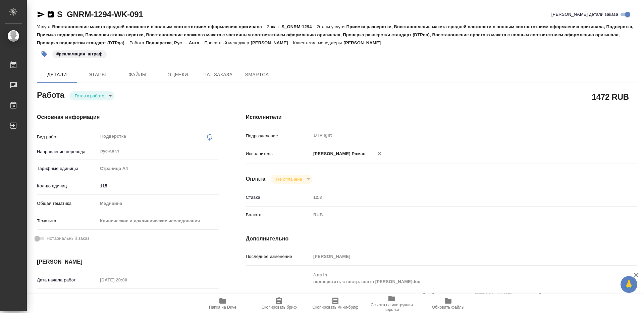
type textarea "x"
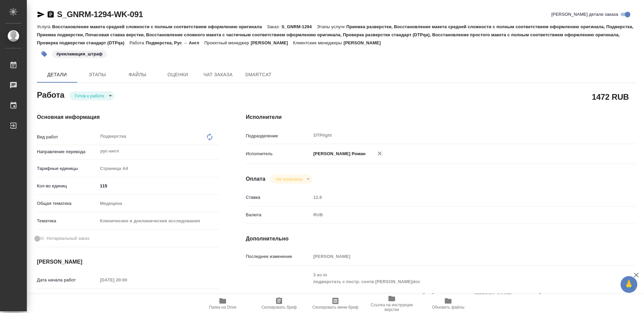
type textarea "x"
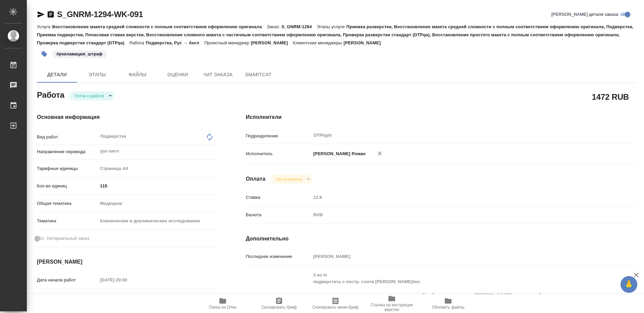
type textarea "x"
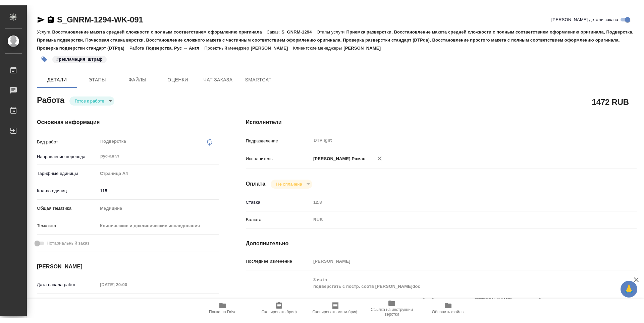
scroll to position [101, 0]
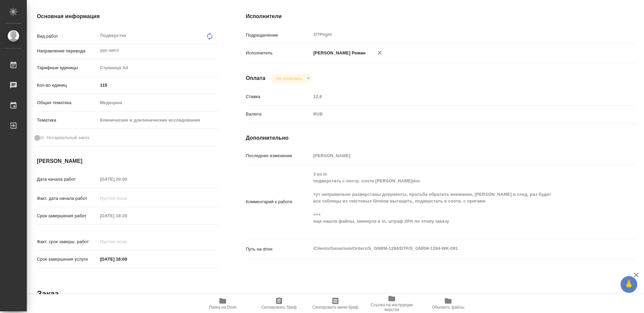
type textarea "x"
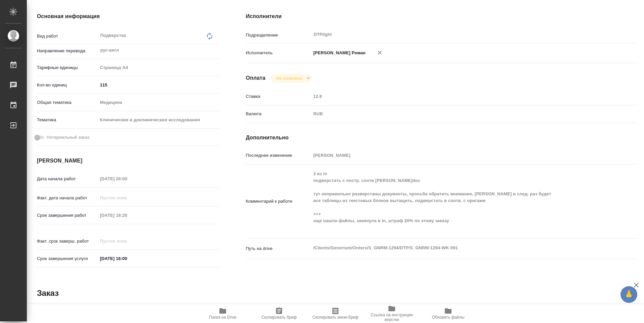
type textarea "x"
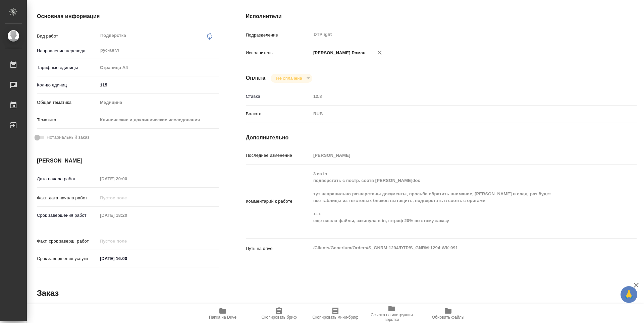
scroll to position [0, 0]
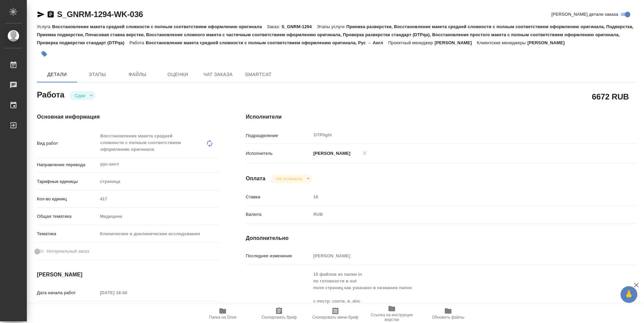
click at [226, 313] on icon "button" at bounding box center [222, 311] width 7 height 5
click at [51, 15] on icon "button" at bounding box center [51, 14] width 6 height 7
click at [190, 96] on div "Работа Сдан closed" at bounding box center [128, 94] width 182 height 12
click at [168, 93] on div "Работа Сдан closed" at bounding box center [128, 94] width 182 height 12
click at [40, 12] on icon "button" at bounding box center [41, 14] width 8 height 8
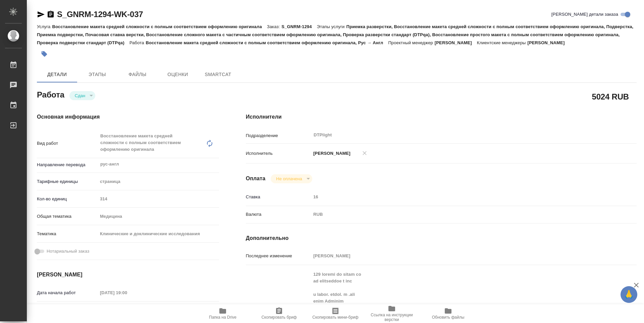
type textarea "x"
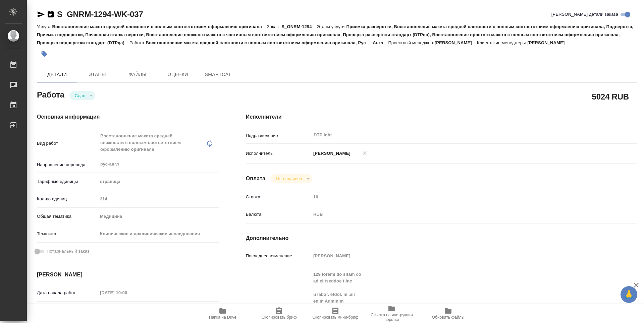
type textarea "x"
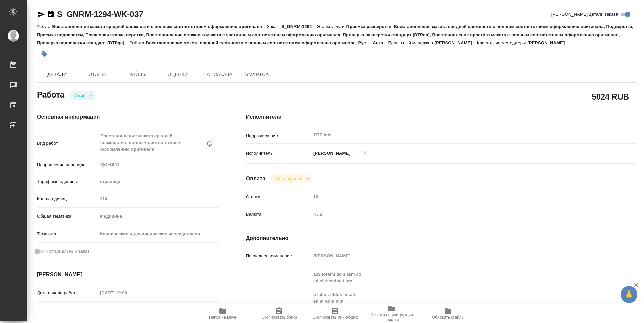
type textarea "x"
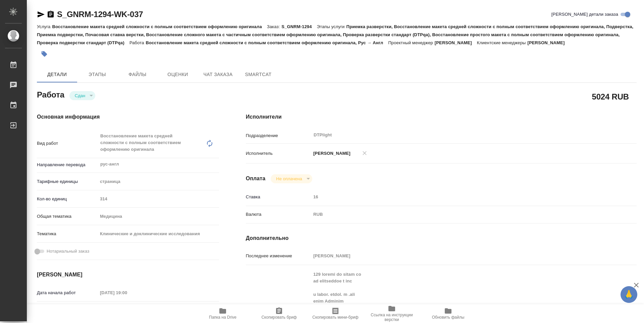
type textarea "x"
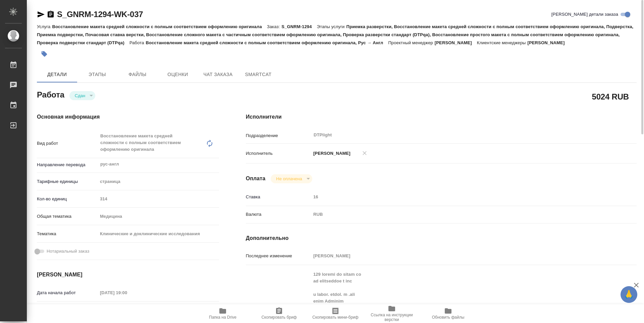
click at [230, 316] on span "Папка на Drive" at bounding box center [223, 317] width 28 height 5
click at [221, 317] on span "Папка на Drive" at bounding box center [223, 317] width 28 height 5
click at [43, 13] on icon "button" at bounding box center [41, 14] width 8 height 8
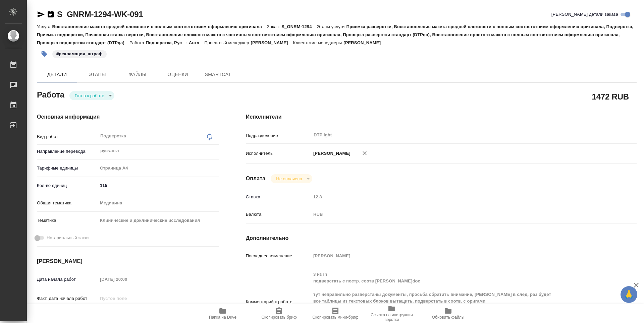
type textarea "x"
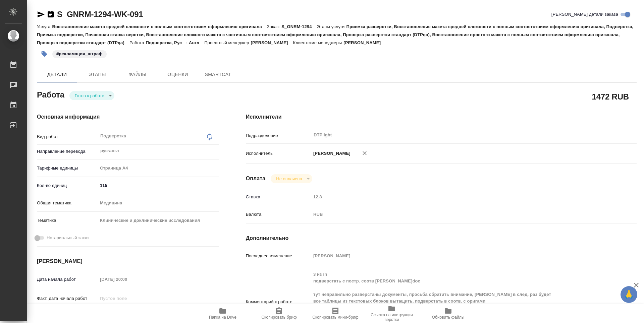
type textarea "x"
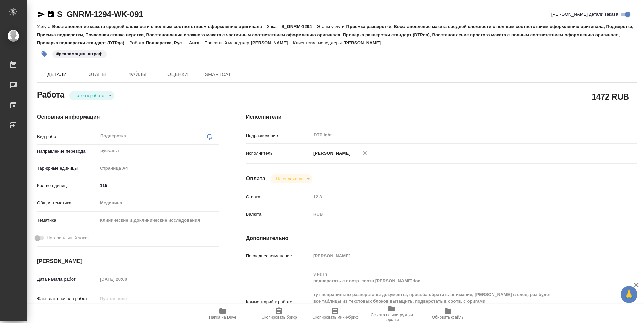
type textarea "x"
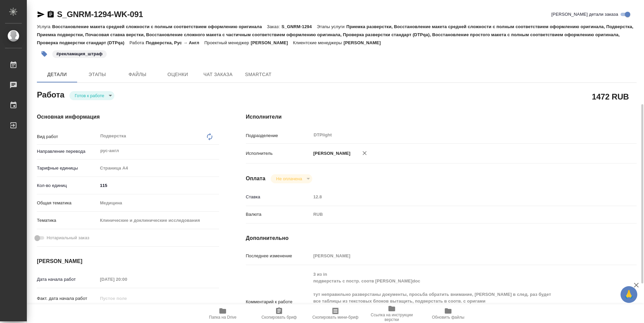
scroll to position [67, 0]
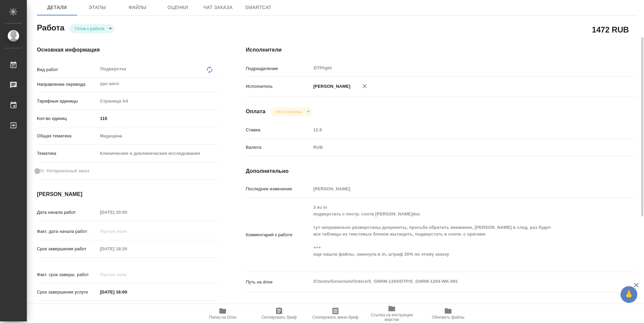
type textarea "x"
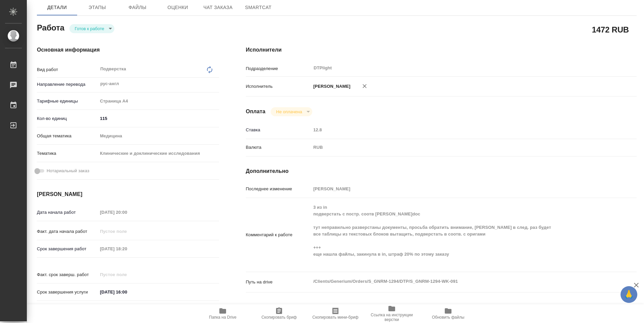
type textarea "x"
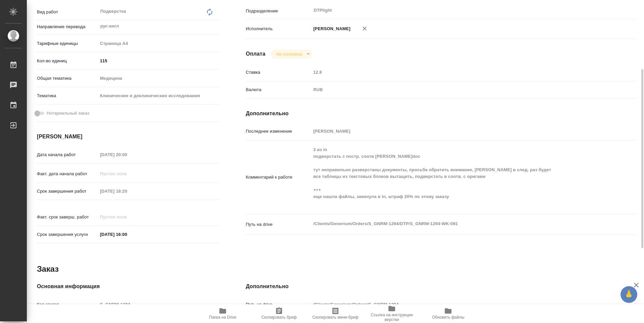
scroll to position [0, 0]
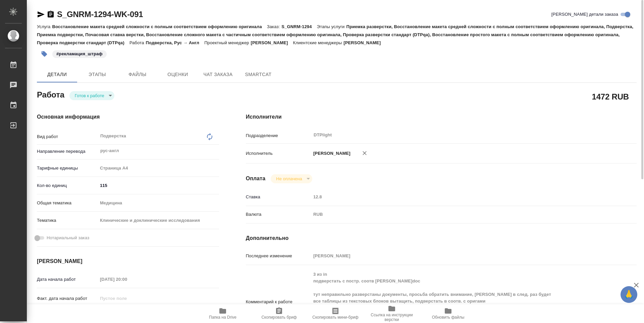
click at [51, 17] on icon "button" at bounding box center [51, 14] width 6 height 7
type textarea "x"
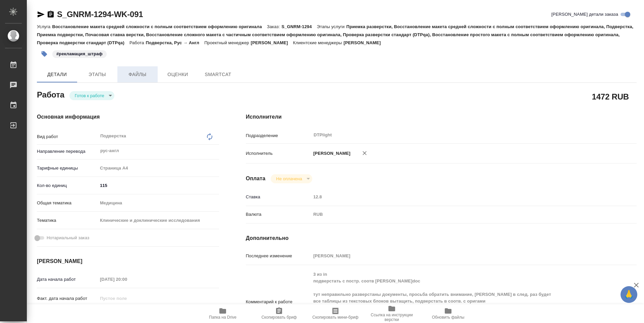
type textarea "x"
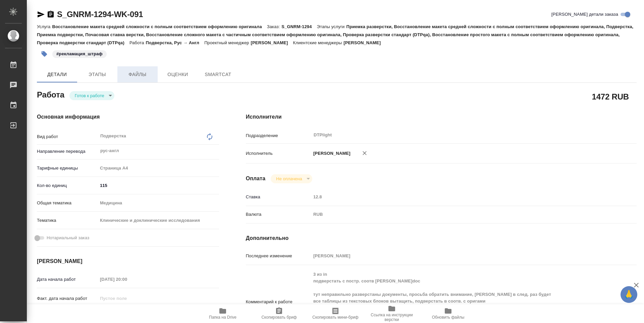
type textarea "x"
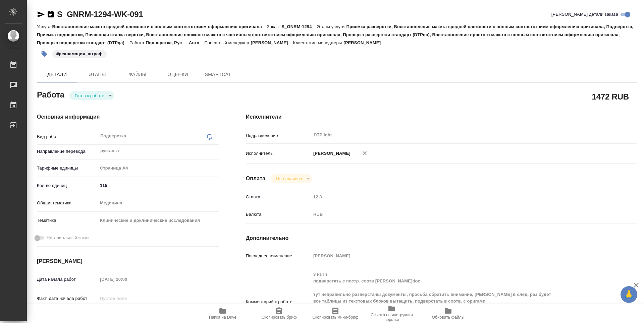
type textarea "x"
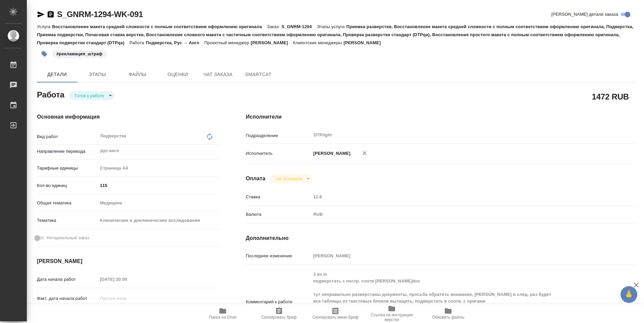
type textarea "x"
click at [41, 13] on icon "button" at bounding box center [41, 14] width 7 height 6
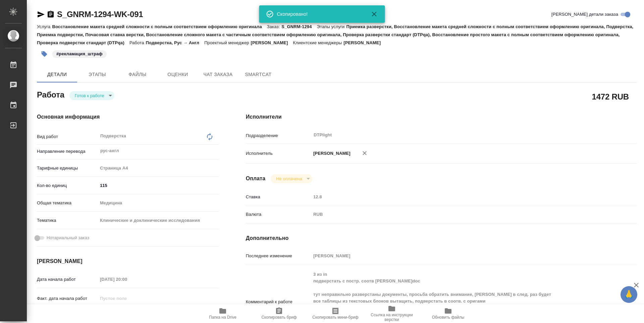
scroll to position [101, 0]
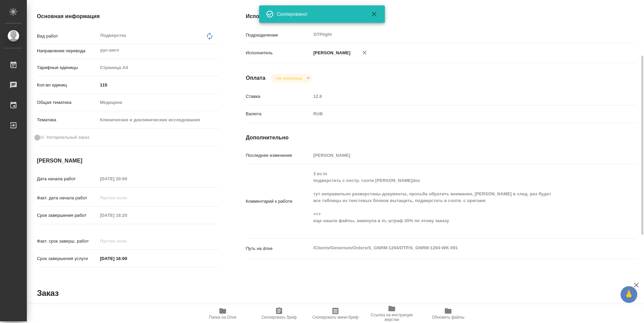
type textarea "x"
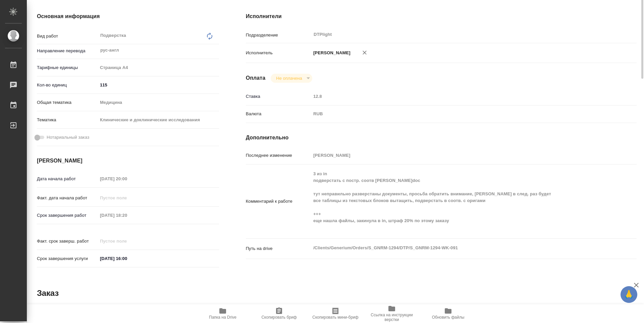
scroll to position [0, 0]
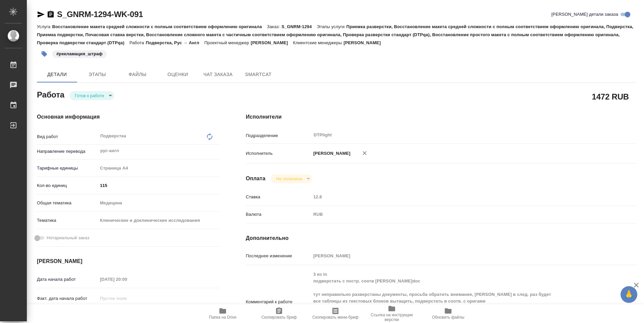
type textarea "x"
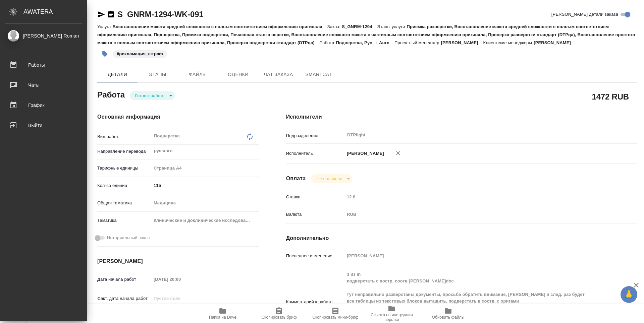
type textarea "x"
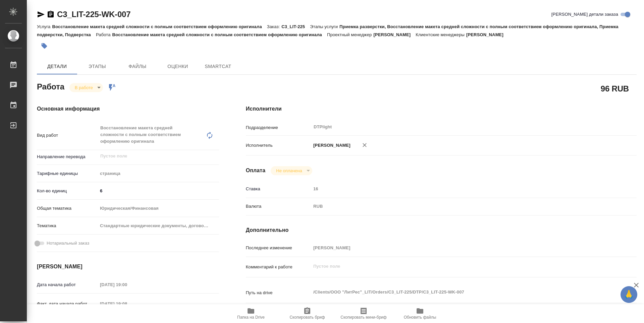
type textarea "x"
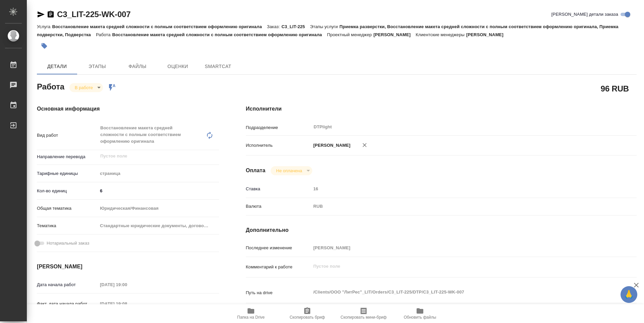
type textarea "x"
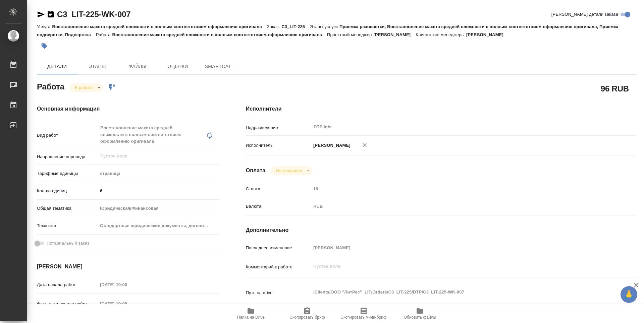
type textarea "x"
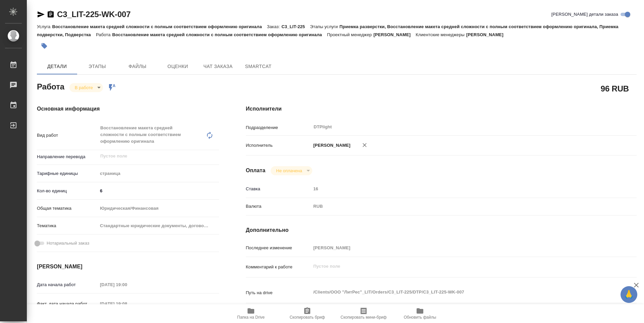
click at [254, 314] on icon "button" at bounding box center [251, 311] width 7 height 5
type textarea "x"
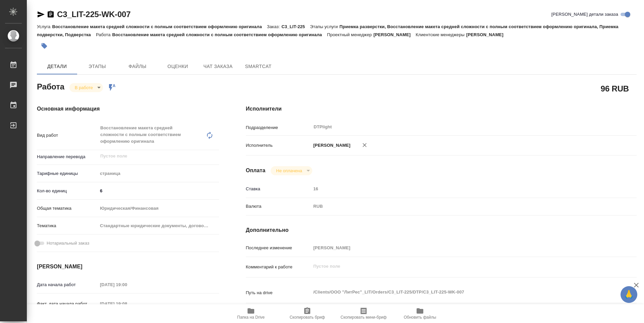
type textarea "x"
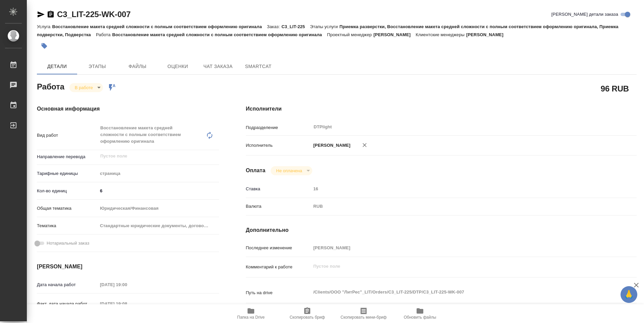
type textarea "x"
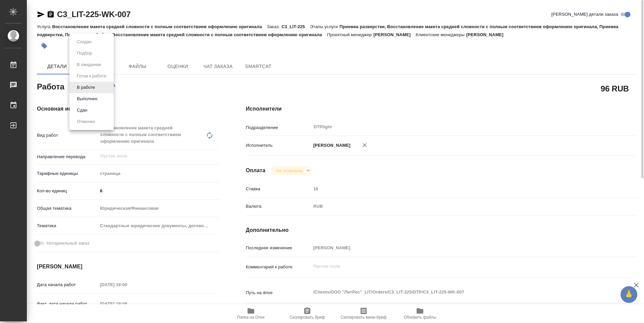
click at [97, 86] on body "🙏 .cls-1 fill:#fff; AWATERA Guselnikov Roman Работы 0 Чаты График Выйти C3_LIT-…" at bounding box center [322, 161] width 644 height 323
click at [94, 100] on button "Выполнен" at bounding box center [87, 98] width 24 height 7
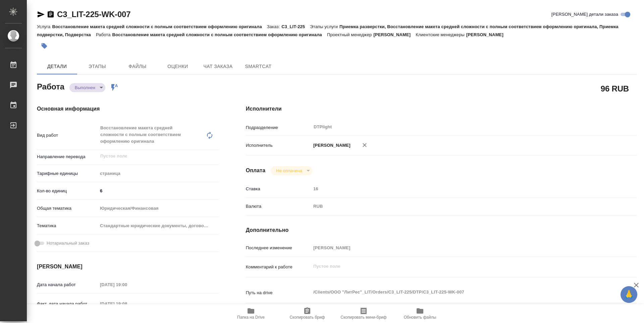
type textarea "x"
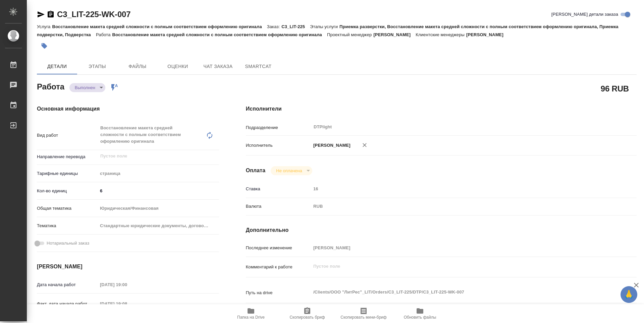
type textarea "x"
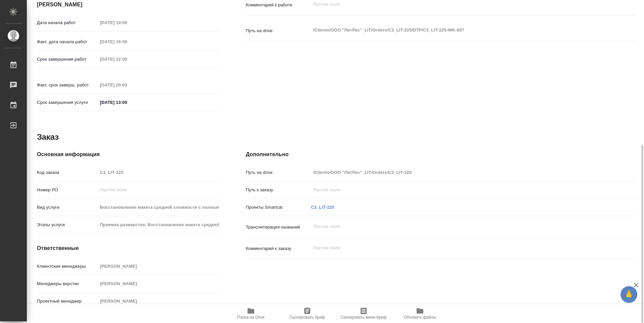
type textarea "x"
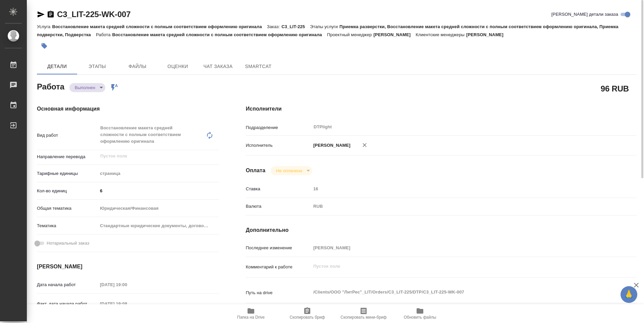
click at [53, 13] on icon "button" at bounding box center [51, 14] width 6 height 7
click at [185, 86] on div "Работа Выполнен completed Работа включена в последовательность" at bounding box center [128, 86] width 182 height 12
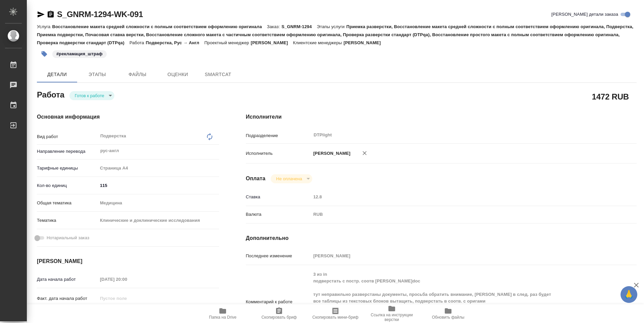
type textarea "x"
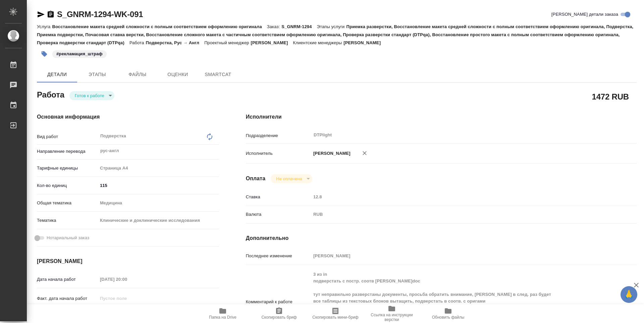
type textarea "x"
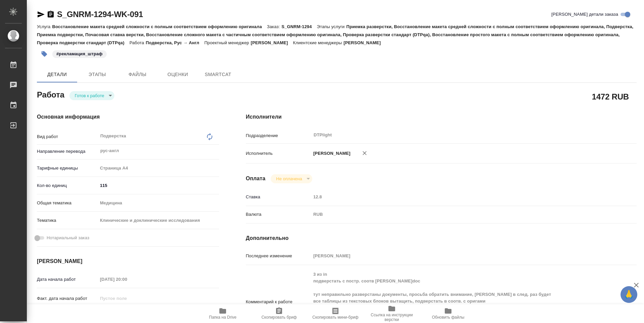
type textarea "x"
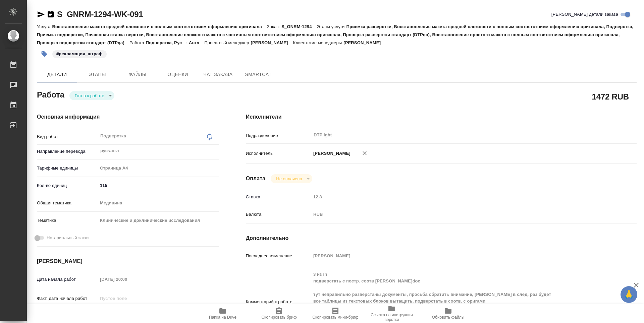
type textarea "x"
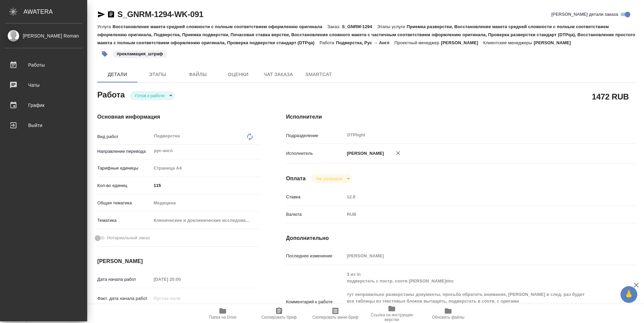
type textarea "x"
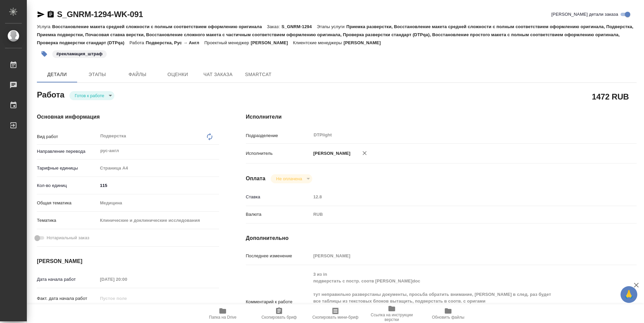
type textarea "x"
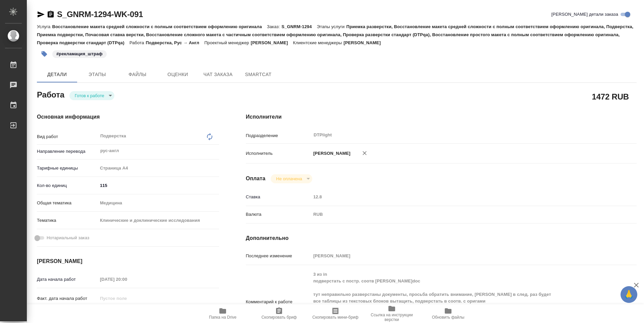
type textarea "x"
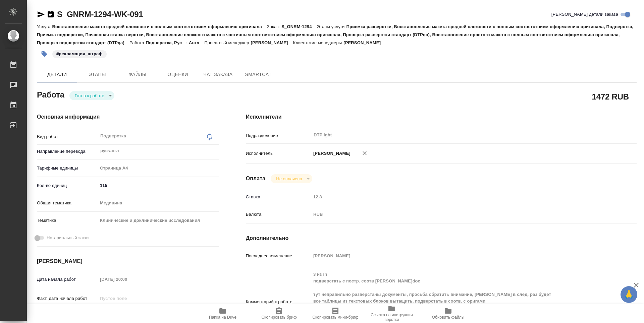
click at [312, 97] on div "1472 RUB" at bounding box center [441, 96] width 391 height 17
